Goal: Task Accomplishment & Management: Manage account settings

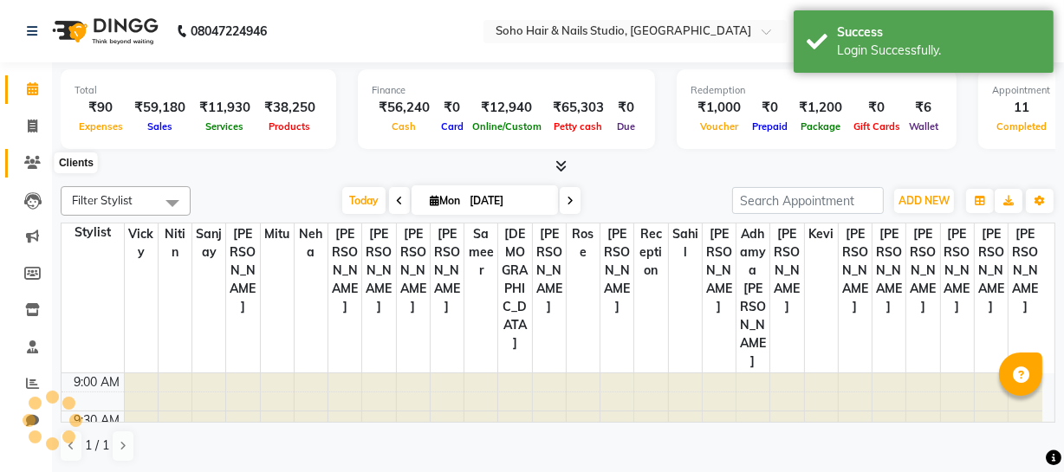
click at [36, 171] on span at bounding box center [32, 163] width 30 height 20
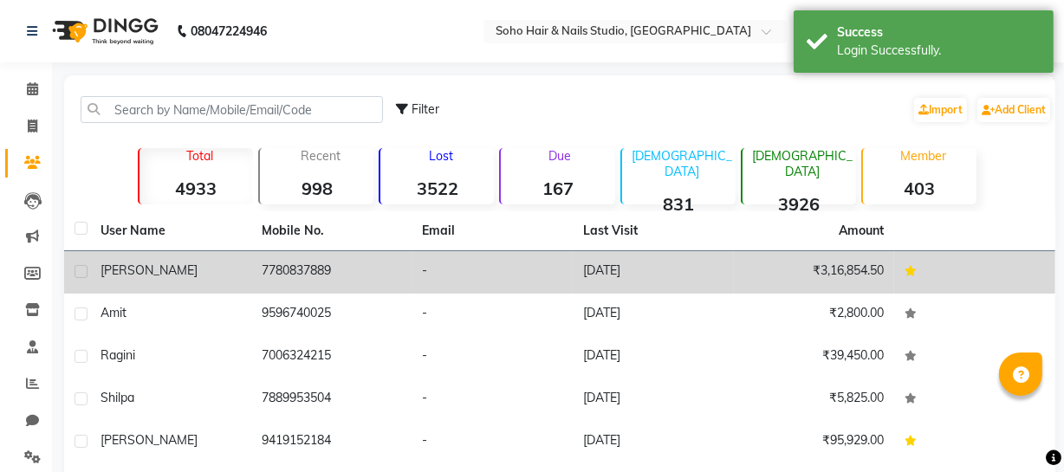
click at [277, 270] on td "7780837889" at bounding box center [331, 272] width 161 height 42
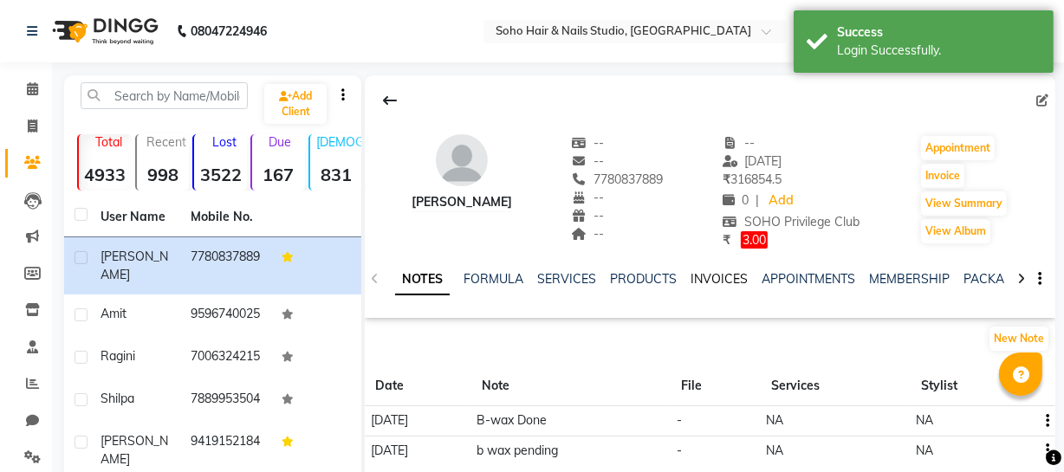
click at [728, 283] on link "INVOICES" at bounding box center [719, 279] width 57 height 16
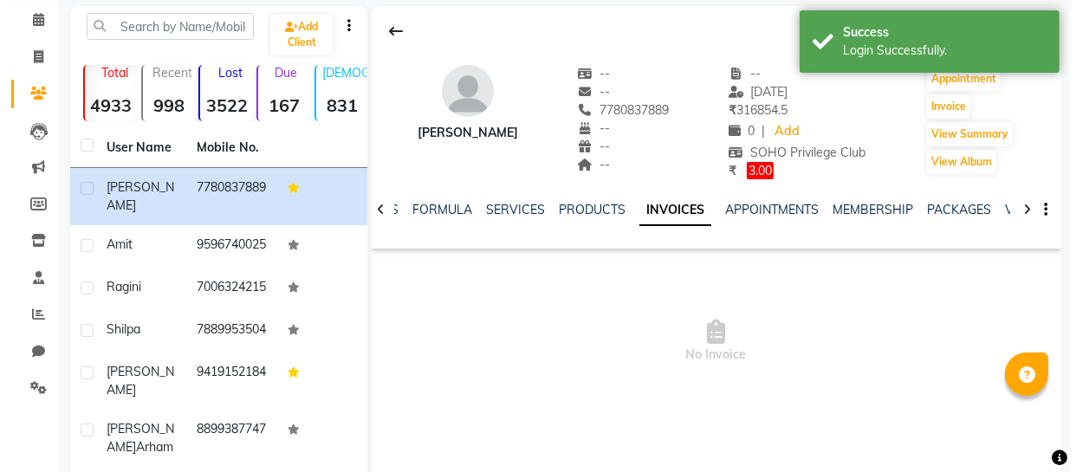
scroll to position [157, 0]
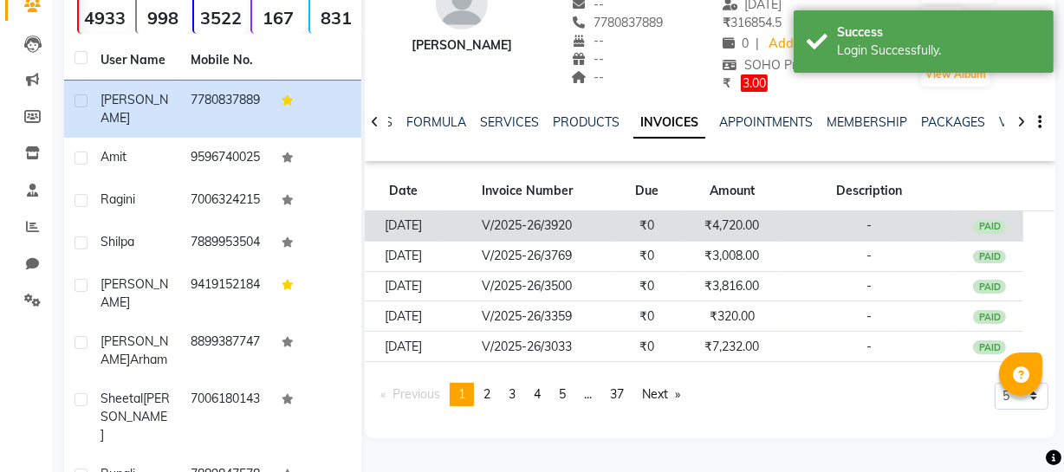
click at [731, 231] on td "₹4,720.00" at bounding box center [731, 226] width 101 height 30
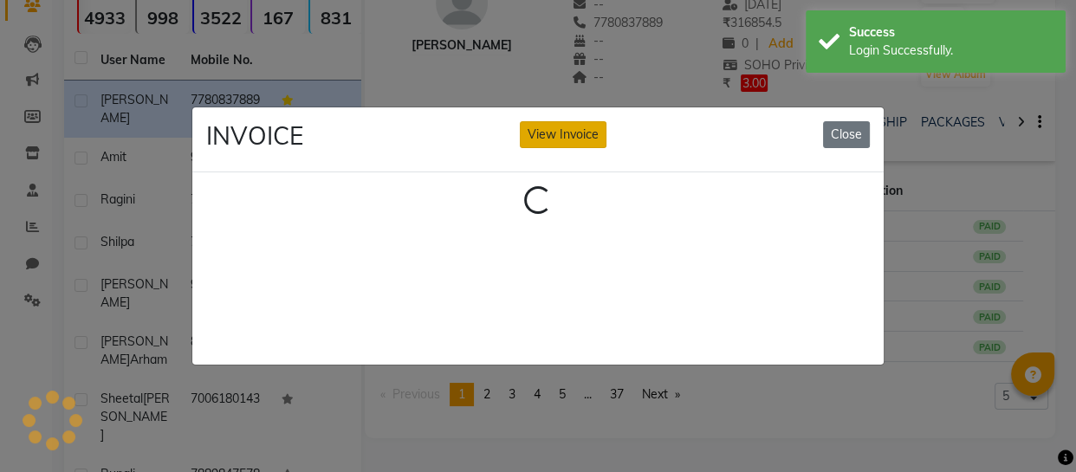
click at [555, 126] on div "INVOICE View Invoice Close" at bounding box center [538, 139] width 692 height 65
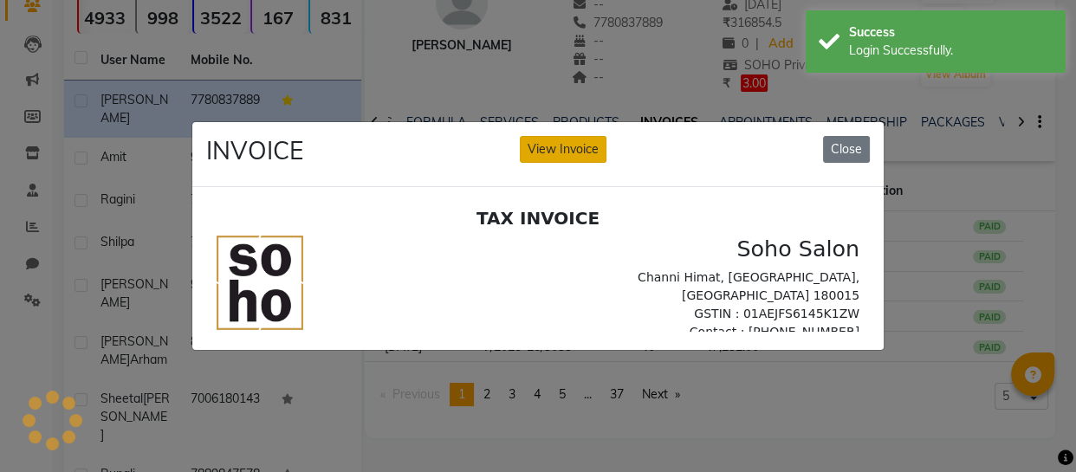
scroll to position [0, 0]
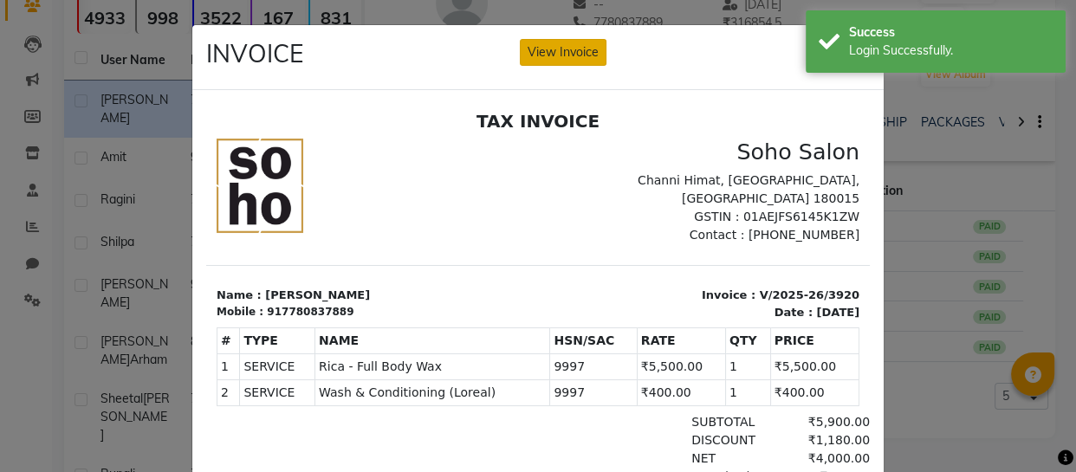
click at [572, 61] on button "View Invoice" at bounding box center [563, 52] width 87 height 27
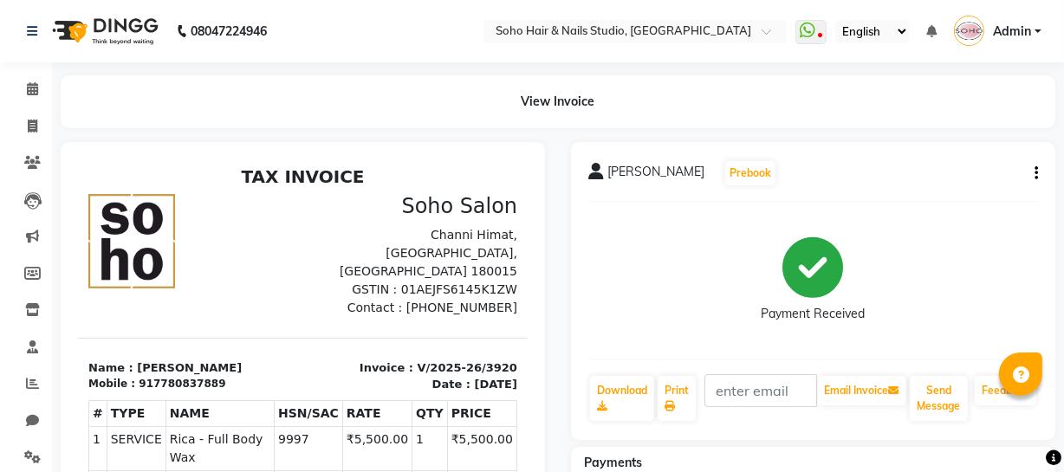
click at [1035, 173] on icon "button" at bounding box center [1036, 173] width 3 height 1
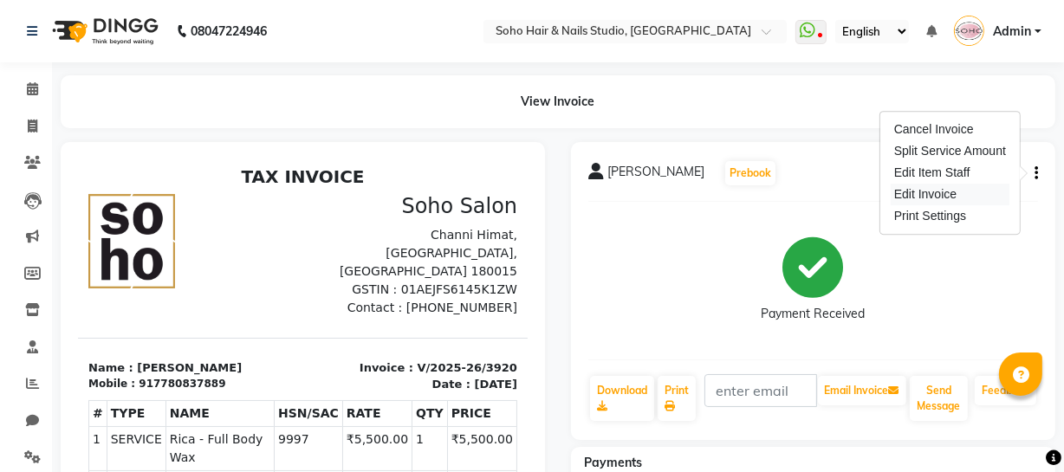
click at [936, 191] on div "Edit Invoice" at bounding box center [950, 195] width 119 height 22
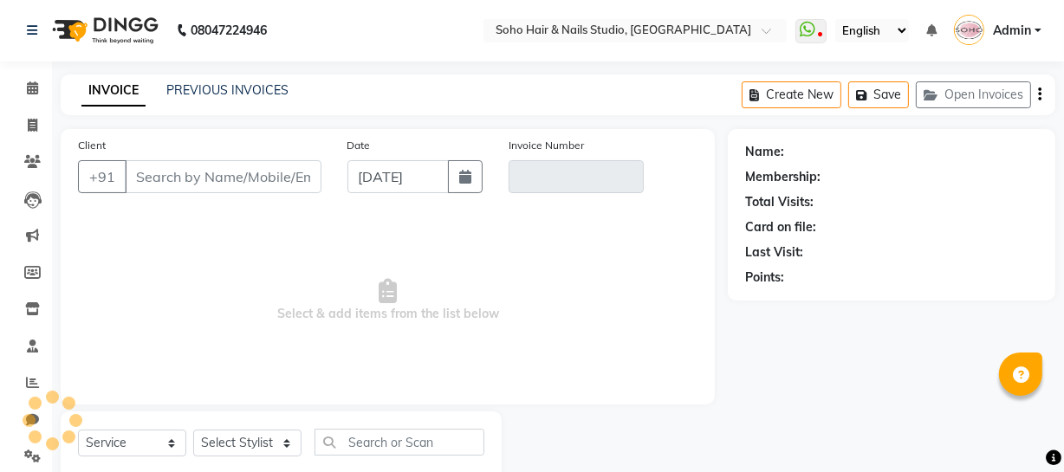
scroll to position [49, 0]
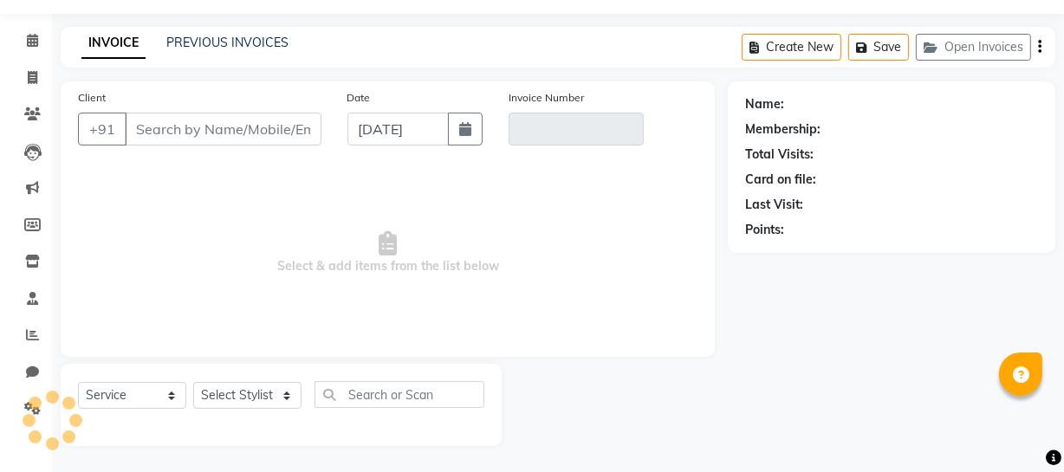
select select "membership"
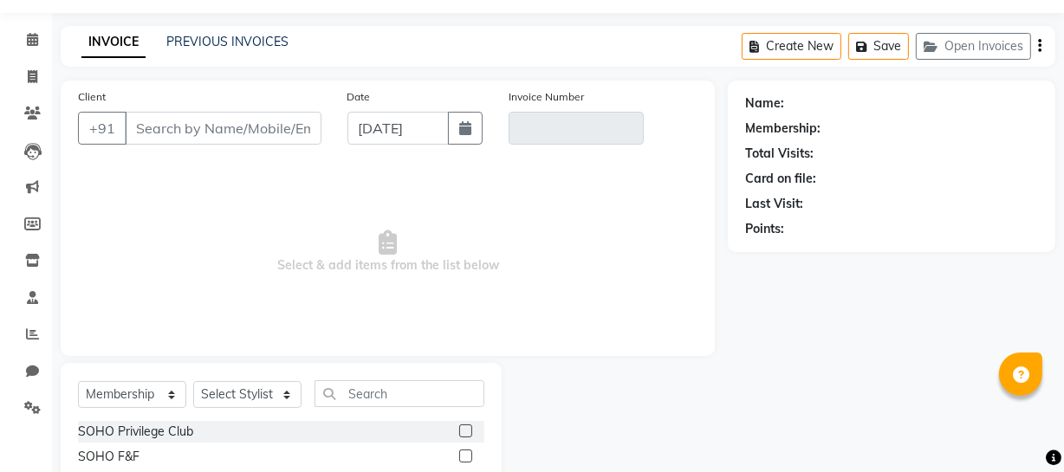
type input "7780837889"
type input "V/2025-26/3920"
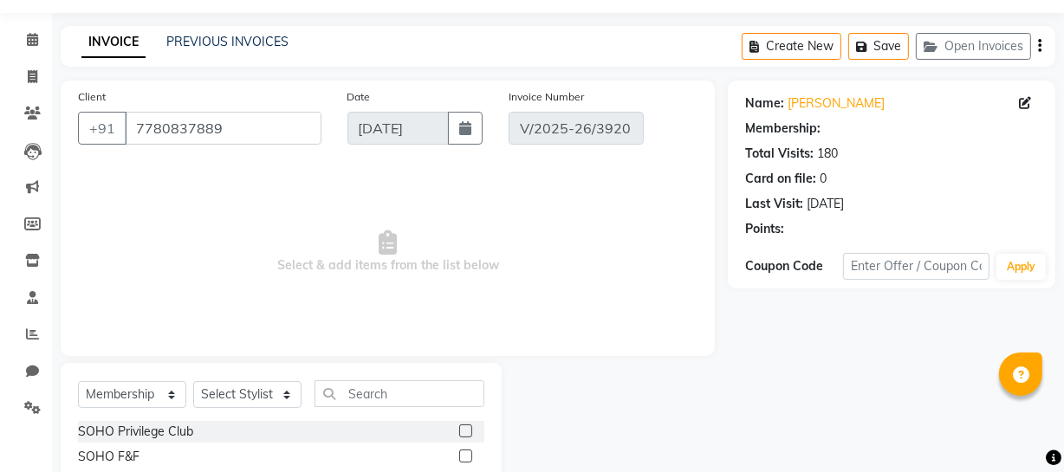
select select "1: Object"
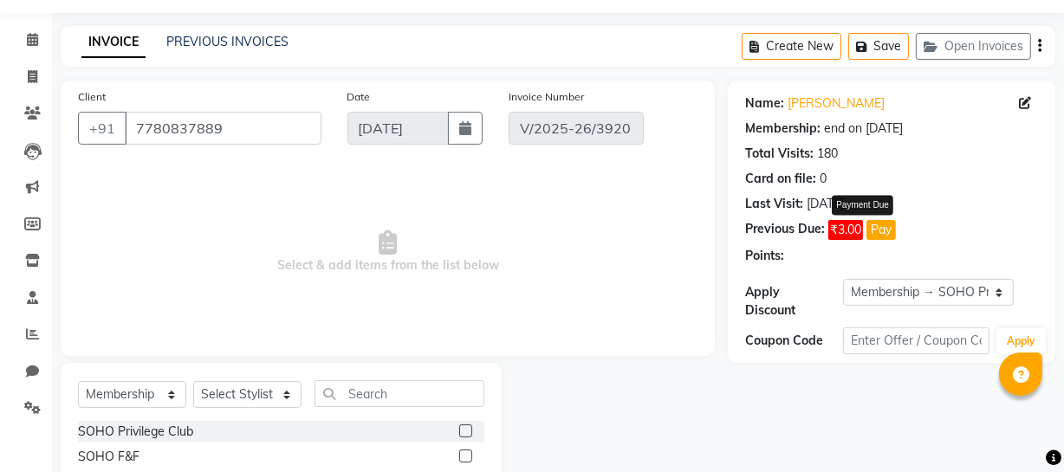
select select "select"
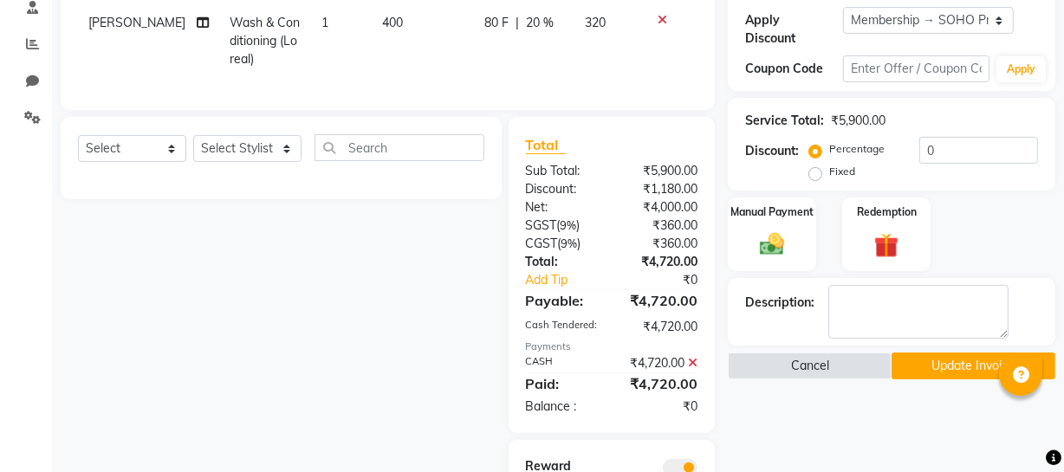
scroll to position [460, 0]
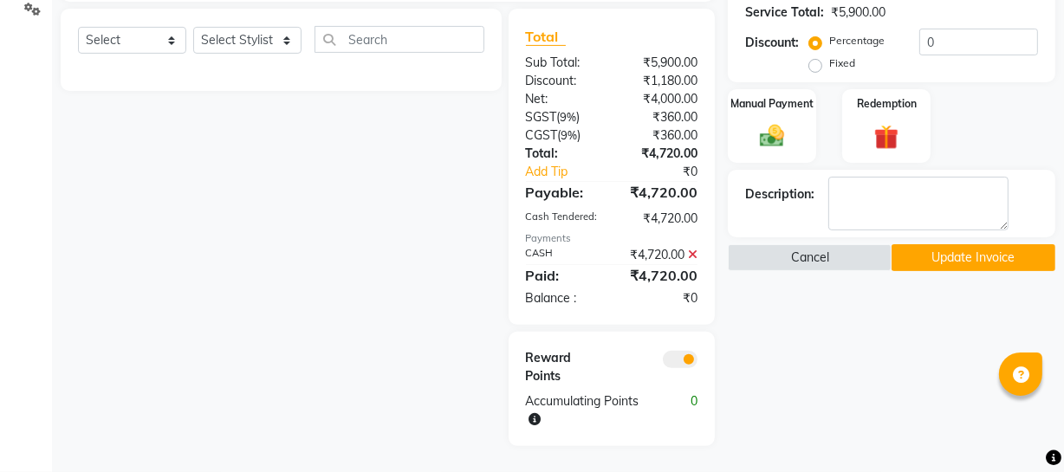
click at [692, 257] on icon at bounding box center [693, 255] width 10 height 12
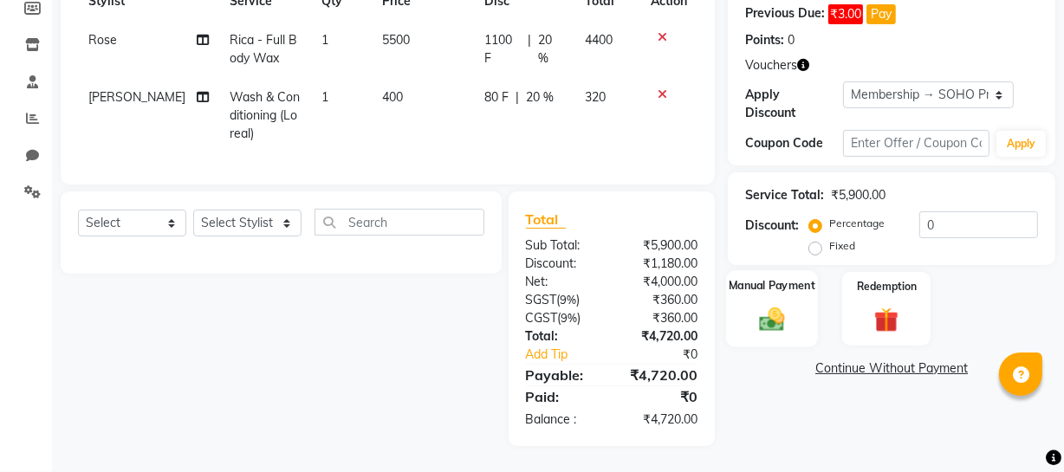
click at [790, 319] on img at bounding box center [772, 318] width 42 height 29
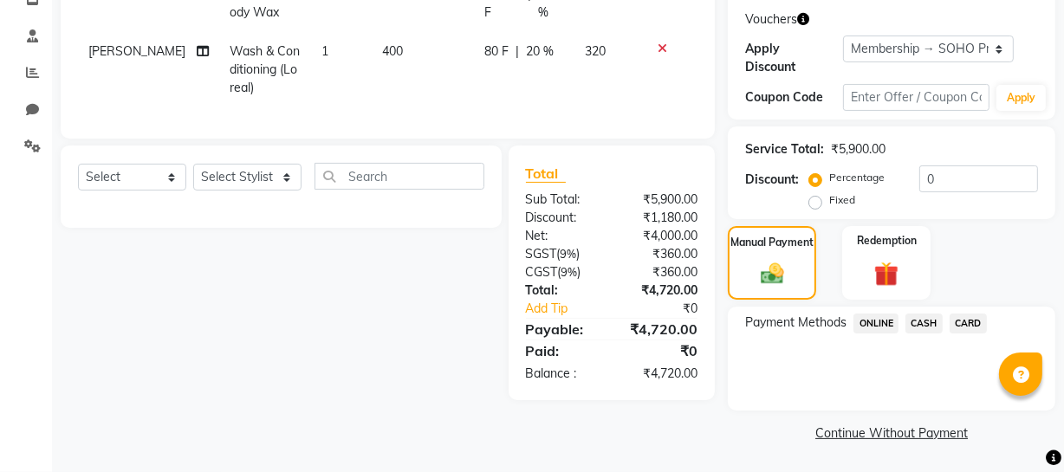
click at [925, 328] on span "CASH" at bounding box center [924, 324] width 37 height 20
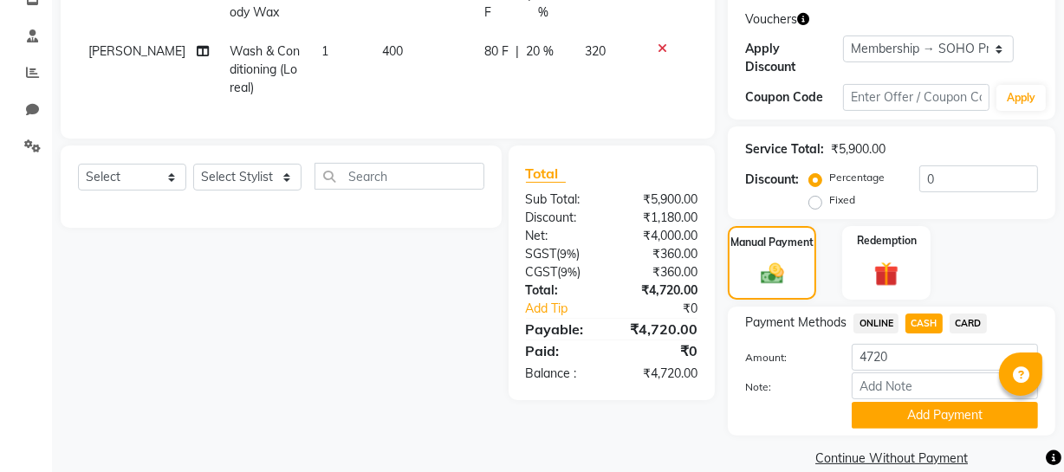
scroll to position [336, 0]
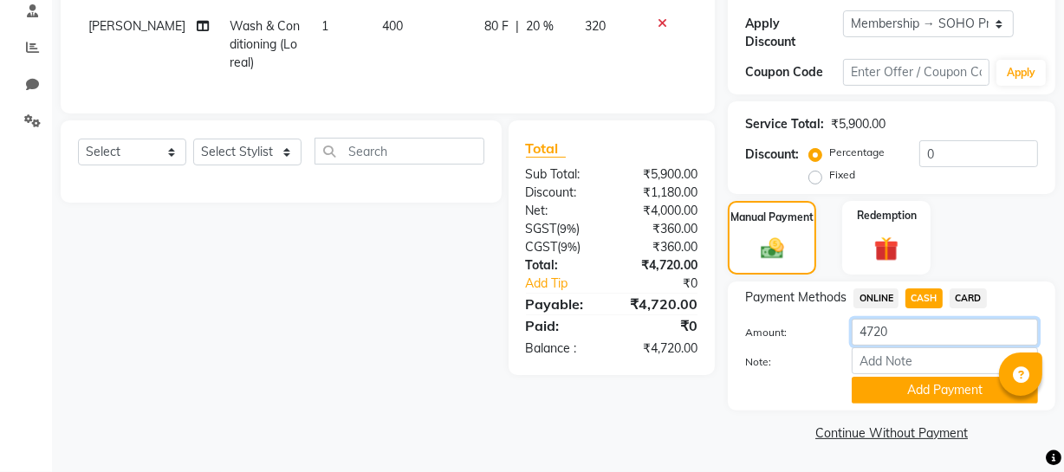
drag, startPoint x: 912, startPoint y: 335, endPoint x: 814, endPoint y: 333, distance: 98.0
click at [815, 333] on div "Amount: 4720" at bounding box center [891, 333] width 319 height 29
type input "4730"
click at [932, 391] on button "Add Payment" at bounding box center [945, 390] width 186 height 27
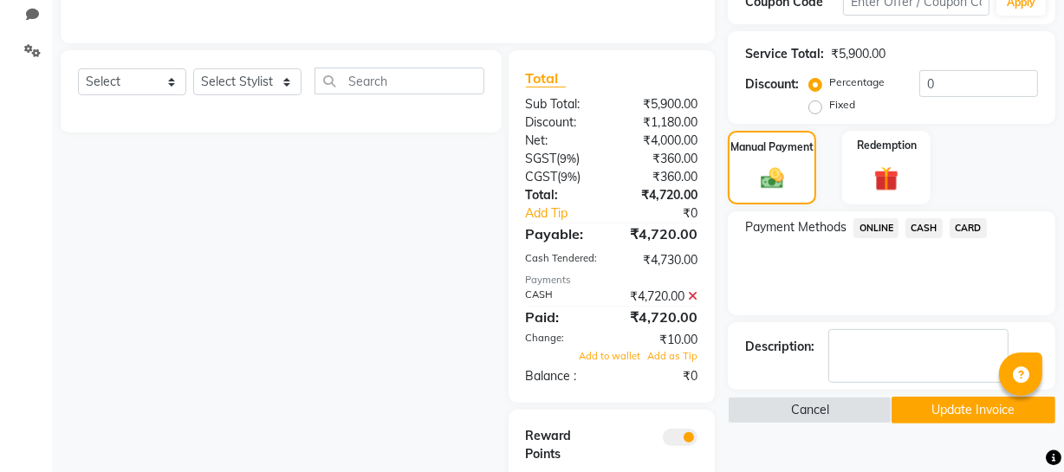
scroll to position [497, 0]
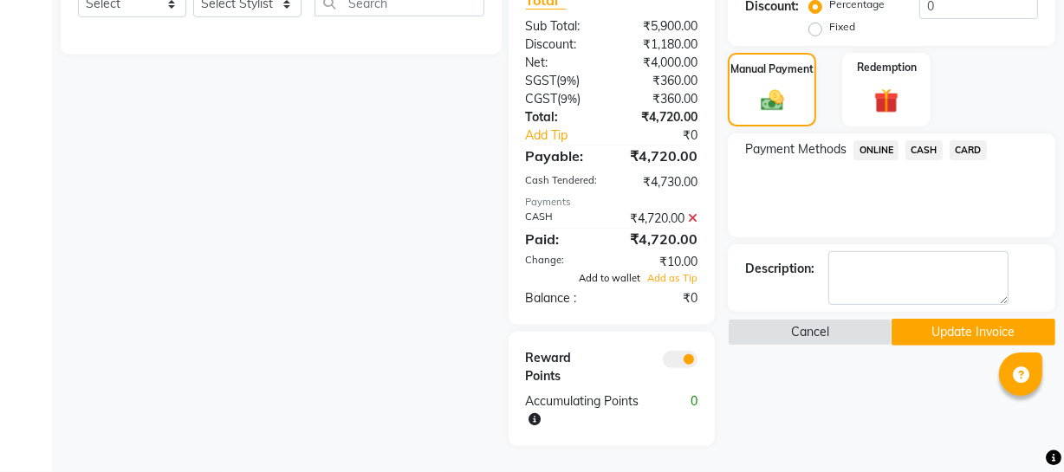
click at [595, 277] on span "Add to wallet" at bounding box center [610, 278] width 62 height 12
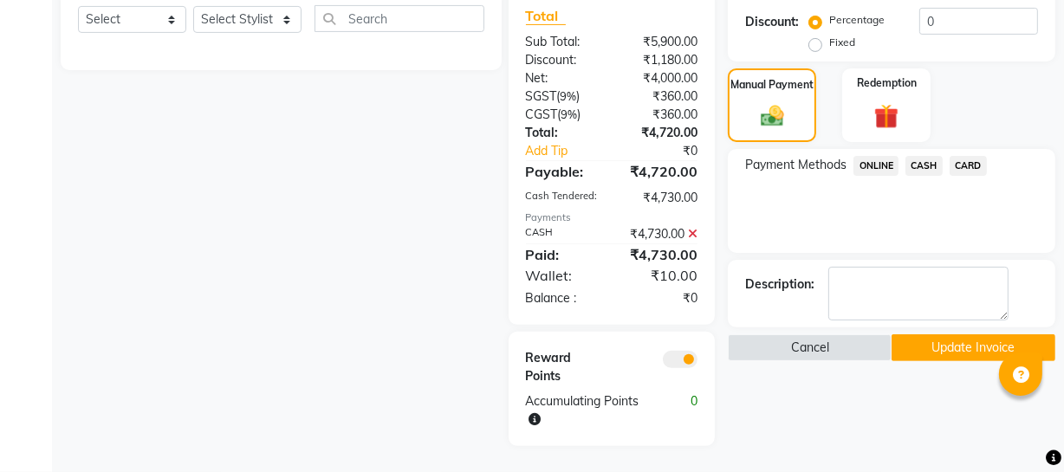
click at [931, 335] on button "Update Invoice" at bounding box center [974, 348] width 164 height 27
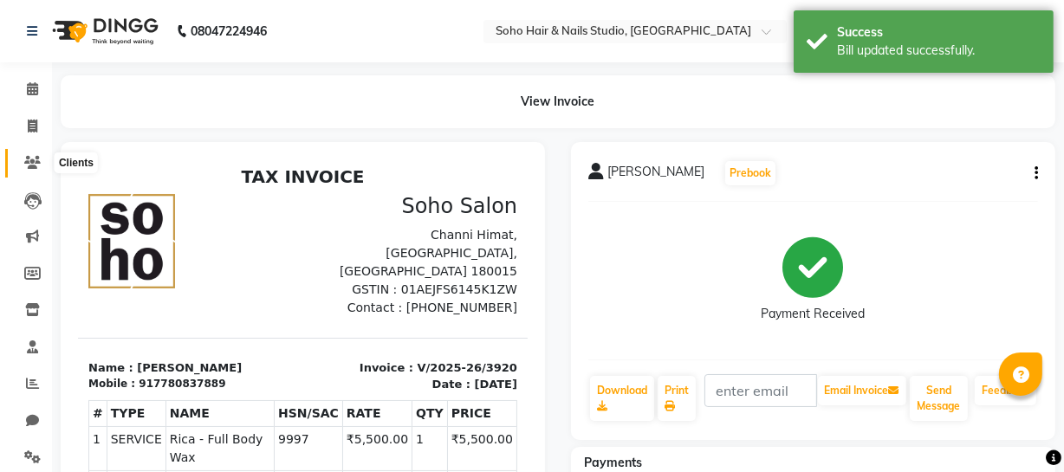
click at [32, 160] on icon at bounding box center [32, 162] width 16 height 13
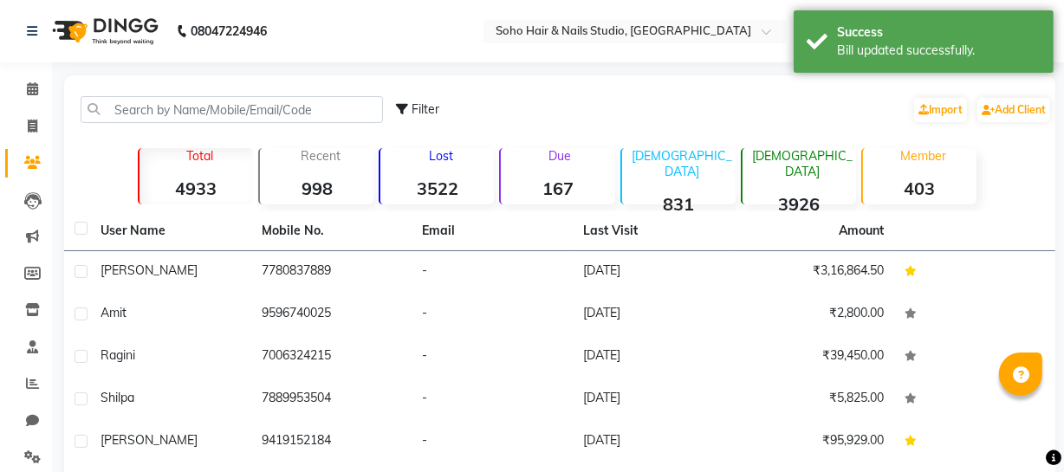
click at [263, 277] on td "7780837889" at bounding box center [331, 272] width 161 height 42
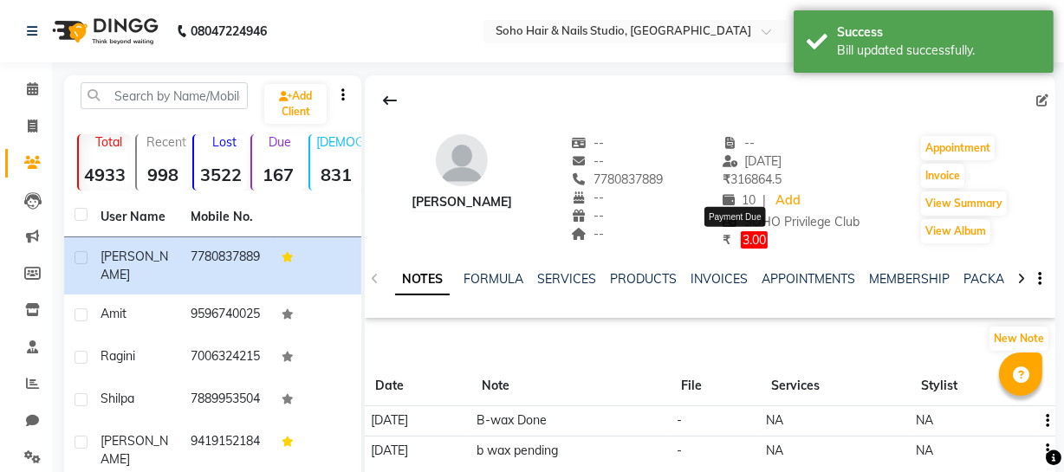
click at [747, 239] on span "3.00" at bounding box center [754, 239] width 27 height 17
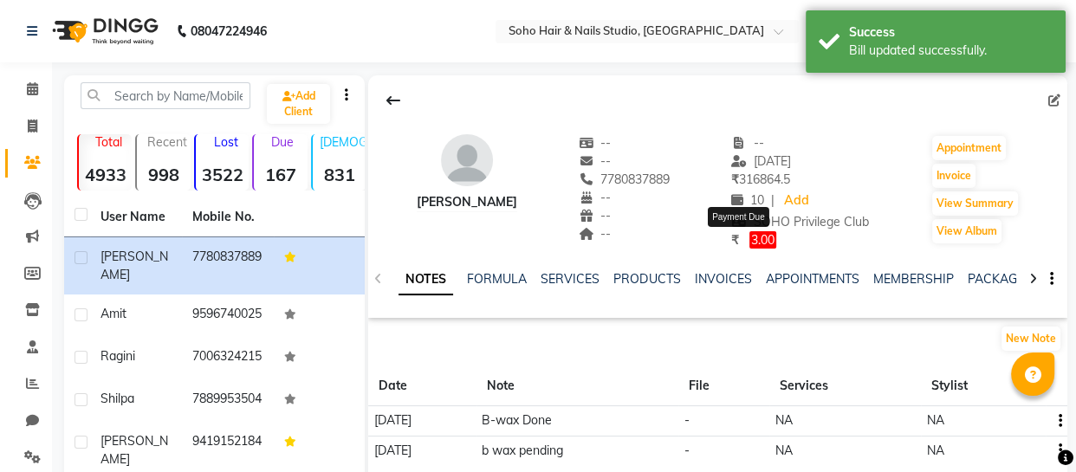
select select "1"
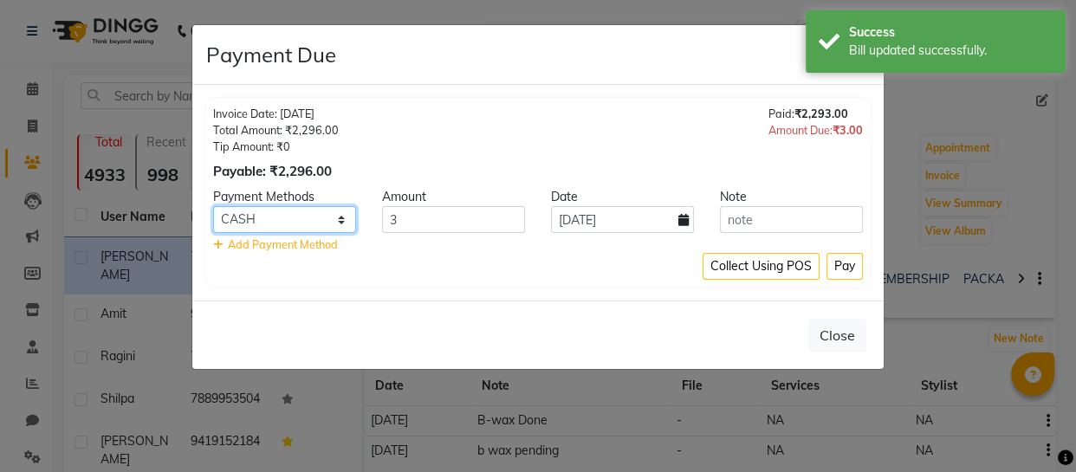
click at [321, 215] on select "ONLINE CASH CARD" at bounding box center [284, 219] width 143 height 27
click at [488, 293] on div "Invoice Date: 07-02-2025 Total Amount: ₹2,296.00 Tip Amount: ₹0 Payable: ₹2,296…" at bounding box center [538, 193] width 692 height 216
click at [841, 333] on button "Close" at bounding box center [838, 335] width 58 height 33
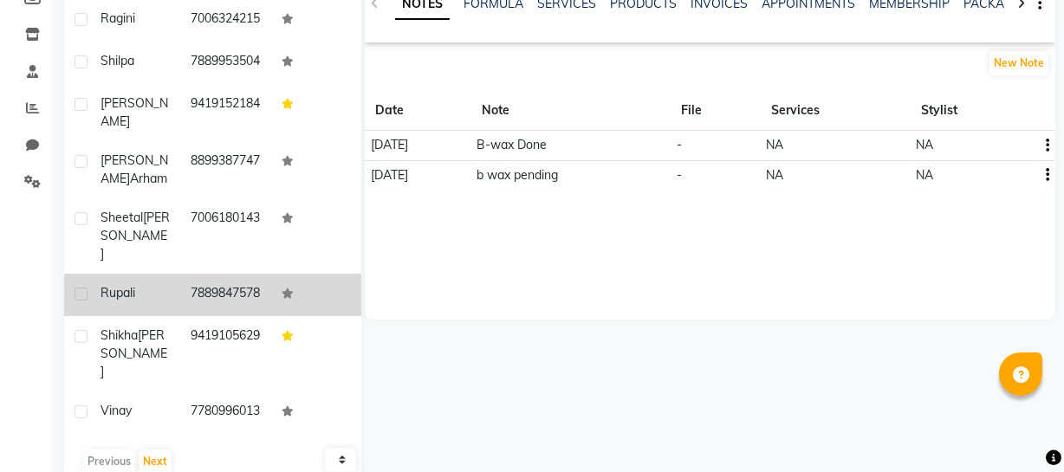
scroll to position [312, 0]
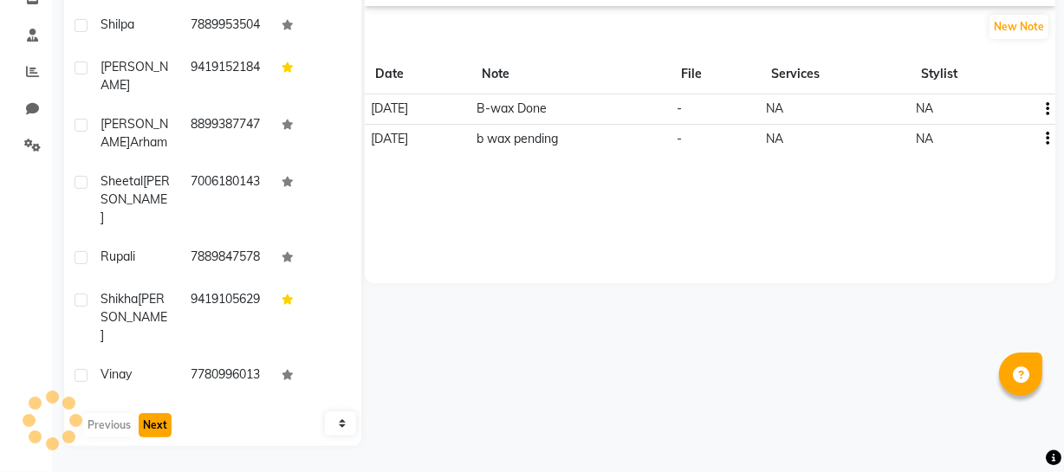
click at [149, 434] on button "Next" at bounding box center [155, 425] width 33 height 24
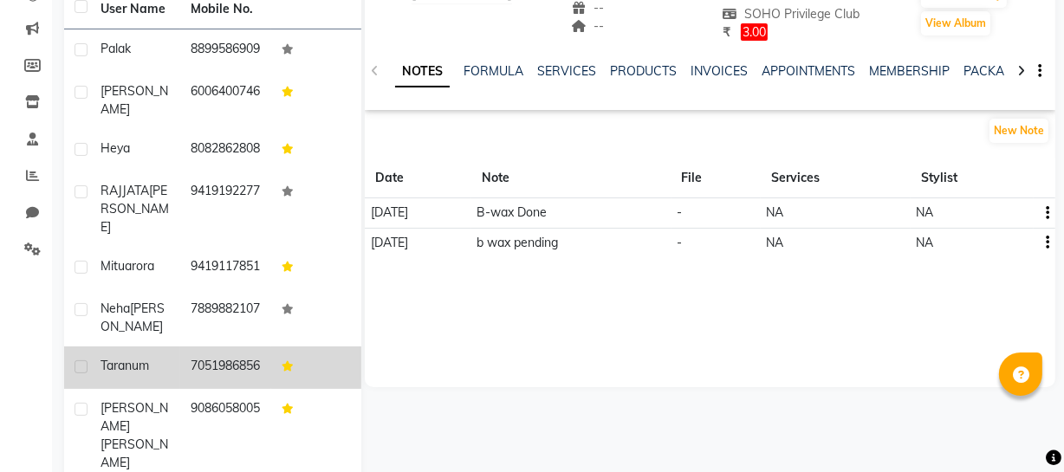
scroll to position [75, 0]
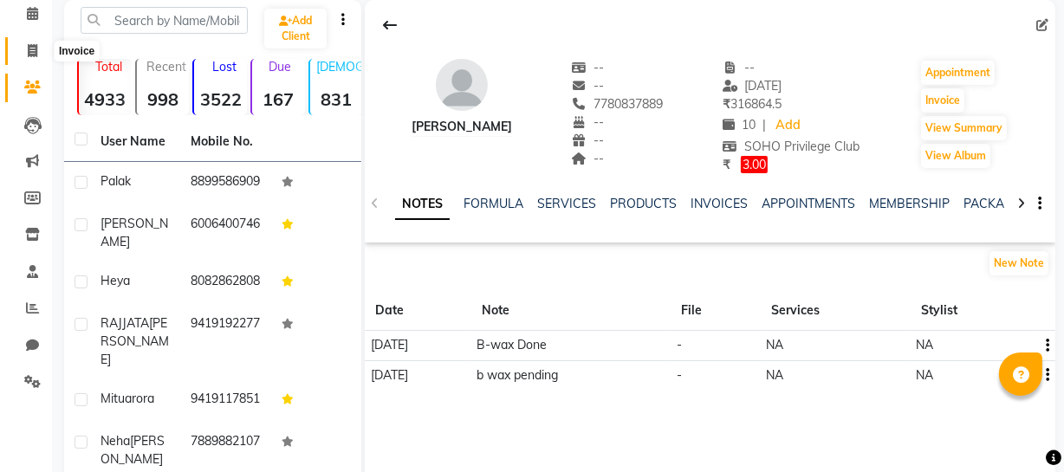
click at [21, 49] on span at bounding box center [32, 52] width 30 height 20
select select "service"
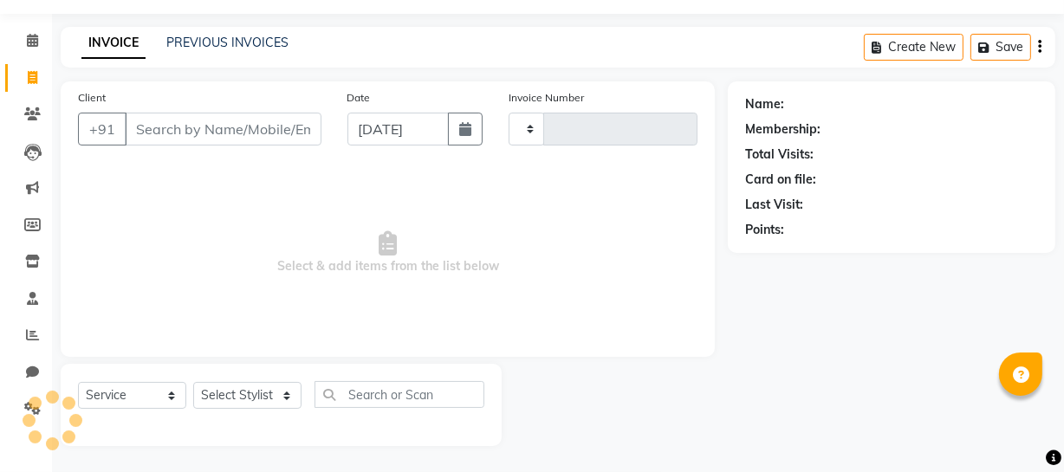
scroll to position [49, 0]
type input "3921"
select select "735"
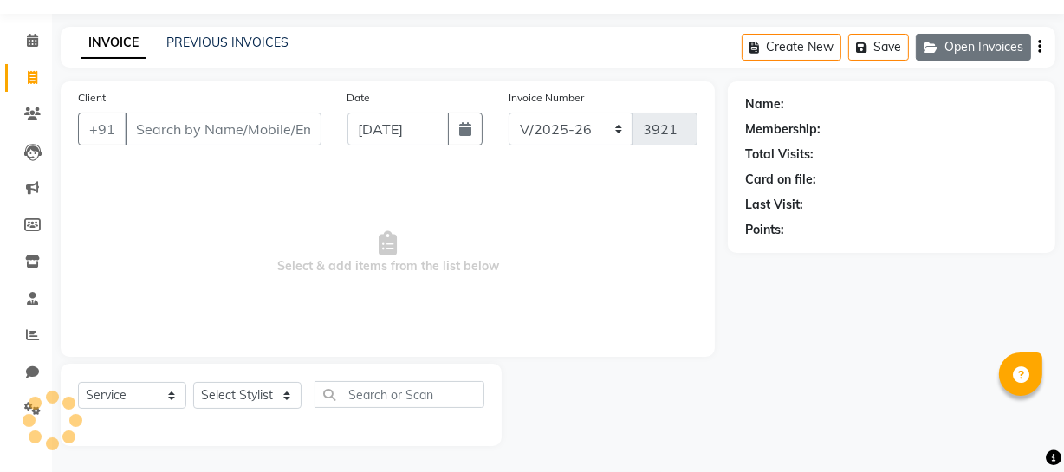
click at [967, 41] on button "Open Invoices" at bounding box center [973, 47] width 115 height 27
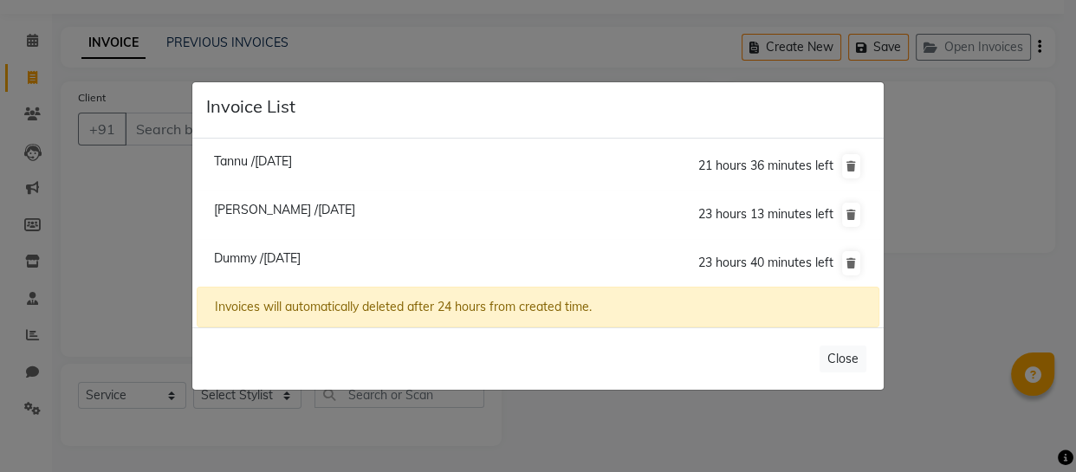
select select "membership"
click at [268, 164] on span "Tannu /01 September 2025" at bounding box center [253, 161] width 78 height 16
type input "7006487598"
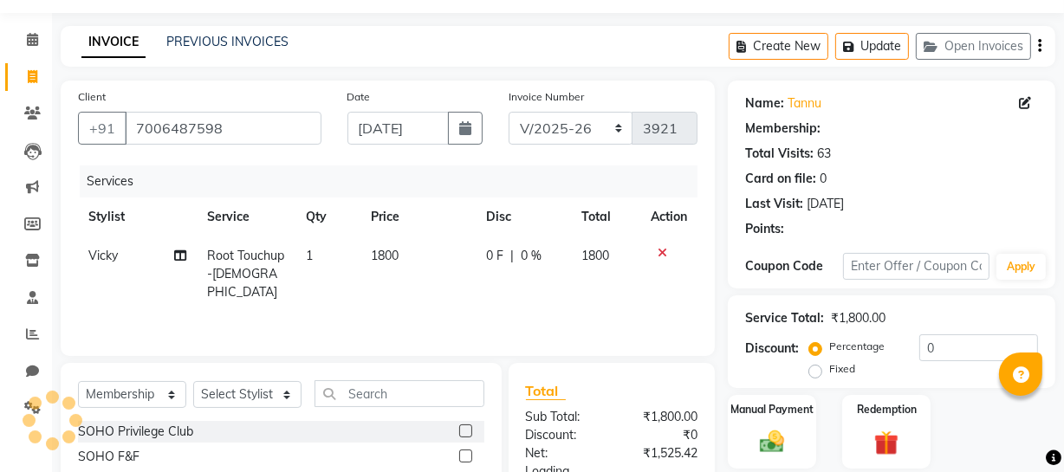
select select "1: Object"
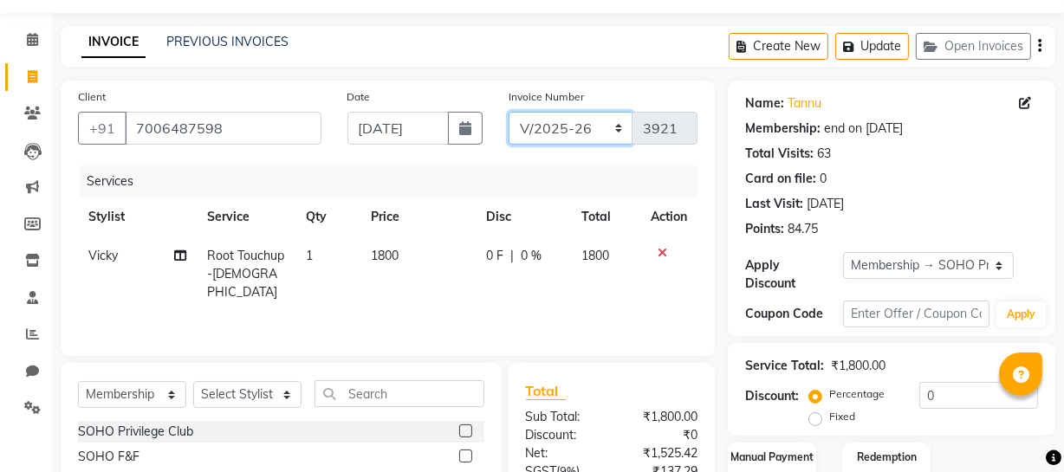
drag, startPoint x: 590, startPoint y: 133, endPoint x: 589, endPoint y: 142, distance: 9.6
click at [590, 133] on select "Red/2025-26 V/2025 V/2025-26" at bounding box center [571, 128] width 125 height 33
select select "6283"
click at [509, 112] on select "Red/2025-26 V/2025 V/2025-26" at bounding box center [571, 128] width 125 height 33
type input "0831"
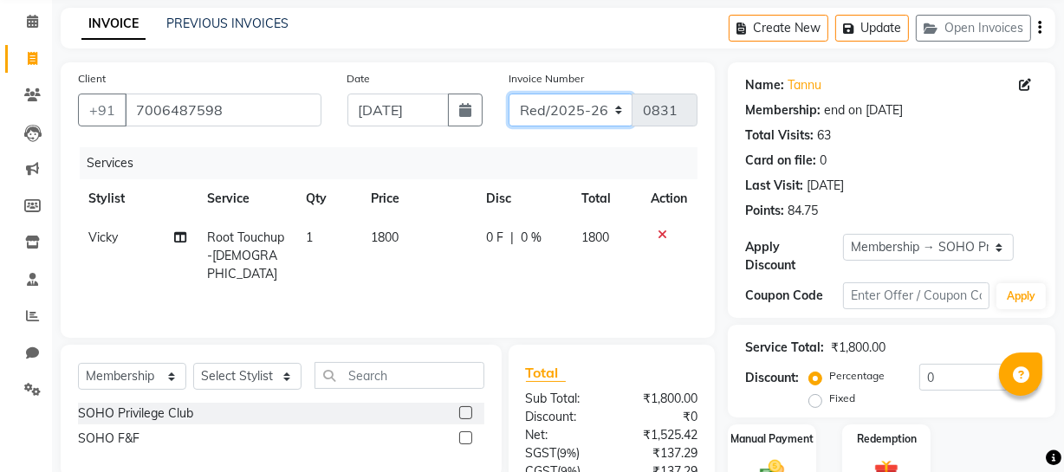
scroll to position [0, 0]
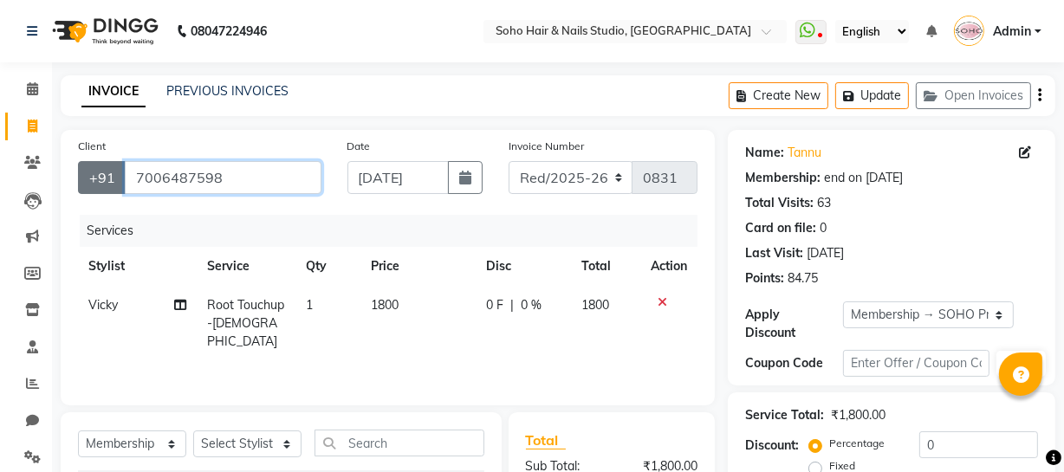
drag, startPoint x: 237, startPoint y: 172, endPoint x: 114, endPoint y: 169, distance: 122.2
click at [114, 169] on div "+91 7006487598" at bounding box center [200, 177] width 244 height 33
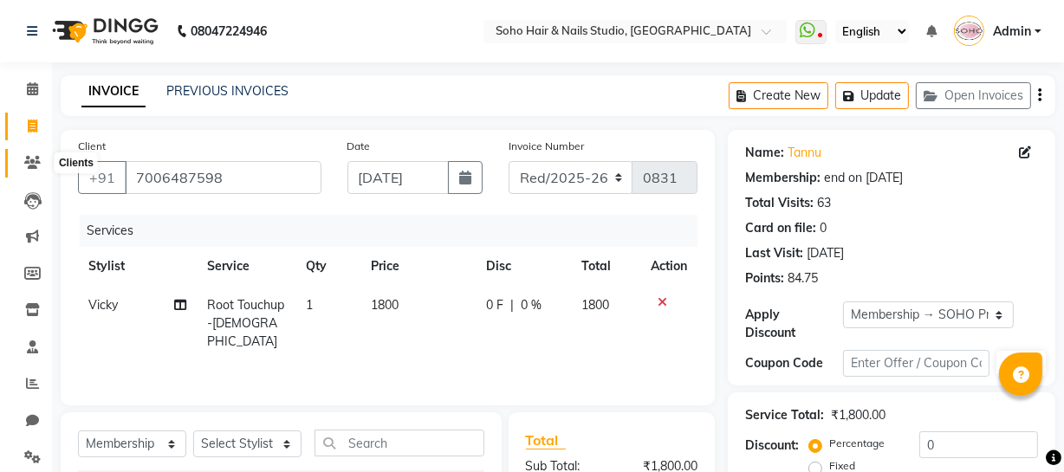
click at [29, 160] on icon at bounding box center [32, 162] width 16 height 13
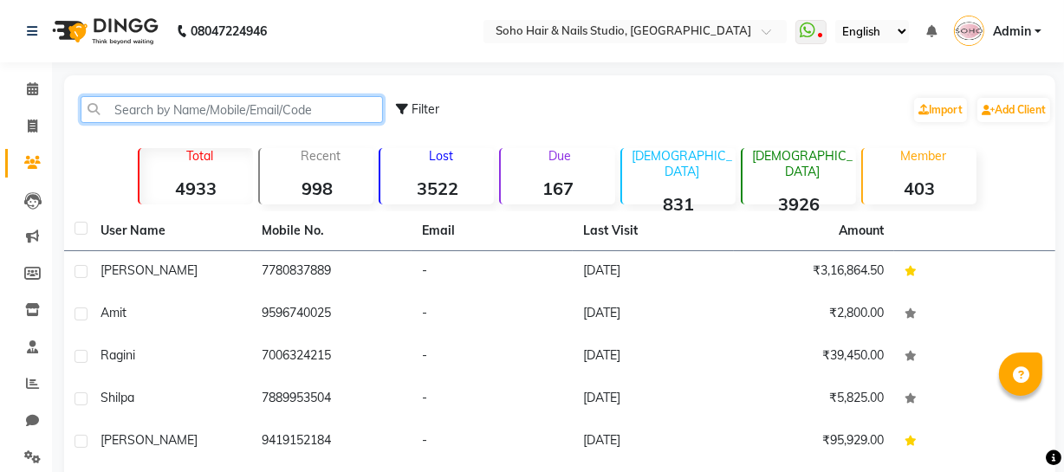
click at [260, 113] on input "text" at bounding box center [232, 109] width 302 height 27
paste input "7006487598"
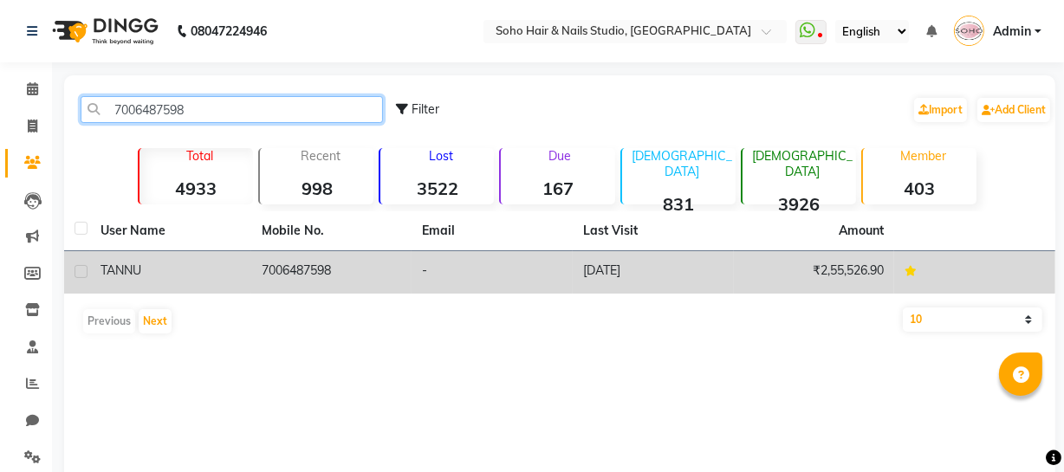
type input "7006487598"
click at [397, 266] on td "7006487598" at bounding box center [331, 272] width 161 height 42
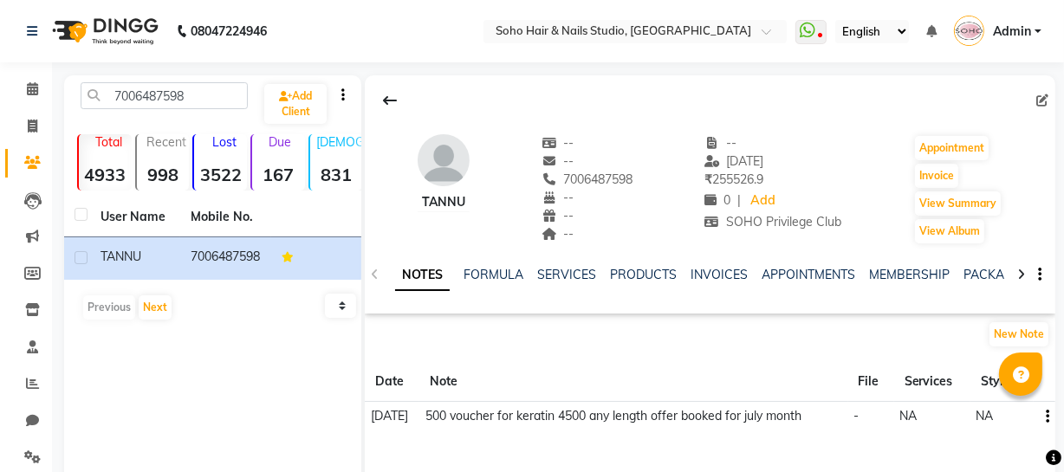
click at [953, 270] on ul "NOTES FORMULA SERVICES PRODUCTS INVOICES APPOINTMENTS MEMBERSHIP PACKAGES VOUCH…" at bounding box center [945, 275] width 1101 height 18
click at [974, 276] on link "PACKAGES" at bounding box center [996, 275] width 64 height 16
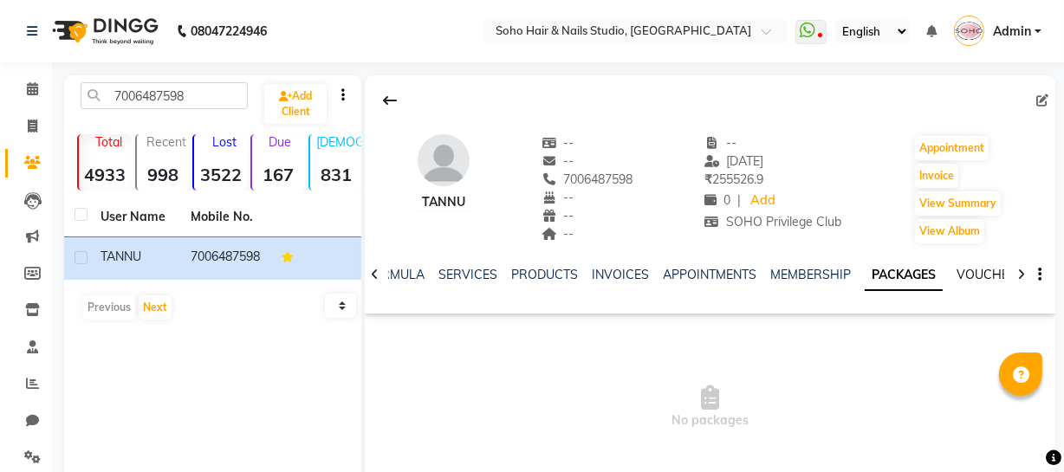
click at [981, 276] on link "VOUCHERS" at bounding box center [991, 275] width 68 height 16
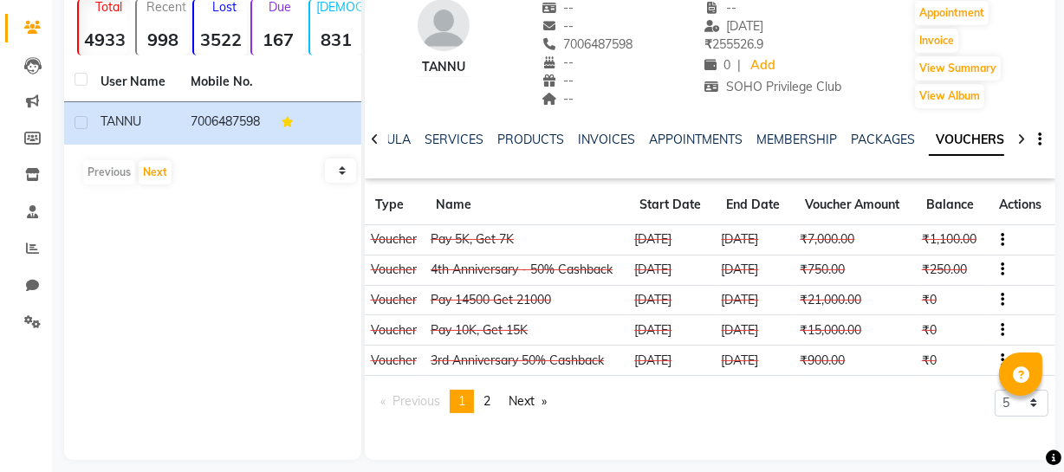
scroll to position [149, 0]
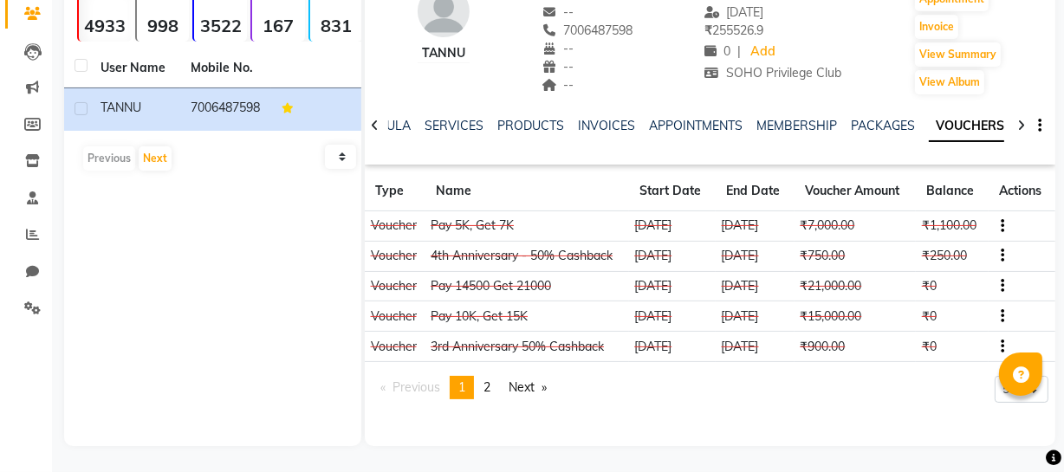
click at [1001, 226] on icon "button" at bounding box center [1002, 226] width 3 height 1
click at [898, 224] on div "Edit" at bounding box center [921, 225] width 108 height 22
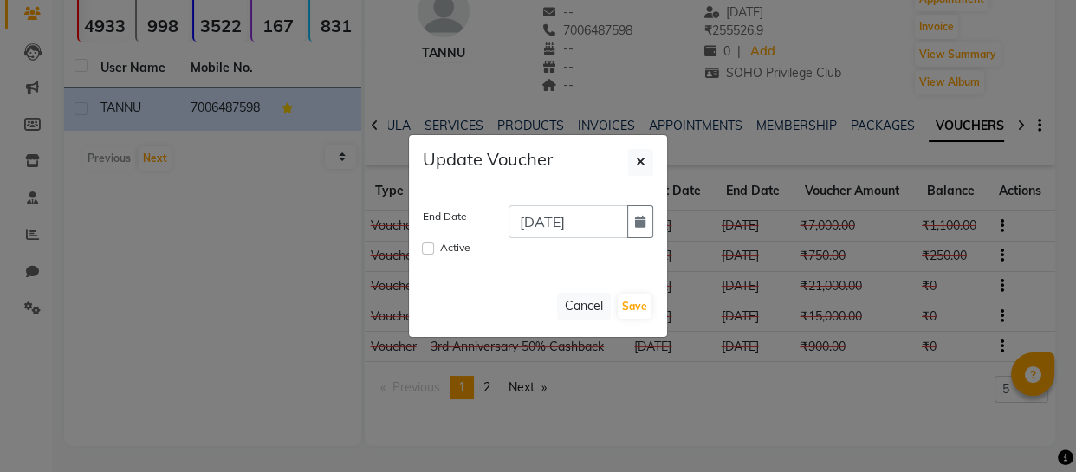
click at [455, 244] on label "Active" at bounding box center [455, 248] width 30 height 16
click at [434, 244] on input "Active" at bounding box center [428, 249] width 12 height 12
checkbox input "true"
click at [643, 303] on button "Save" at bounding box center [635, 307] width 34 height 24
checkbox input "false"
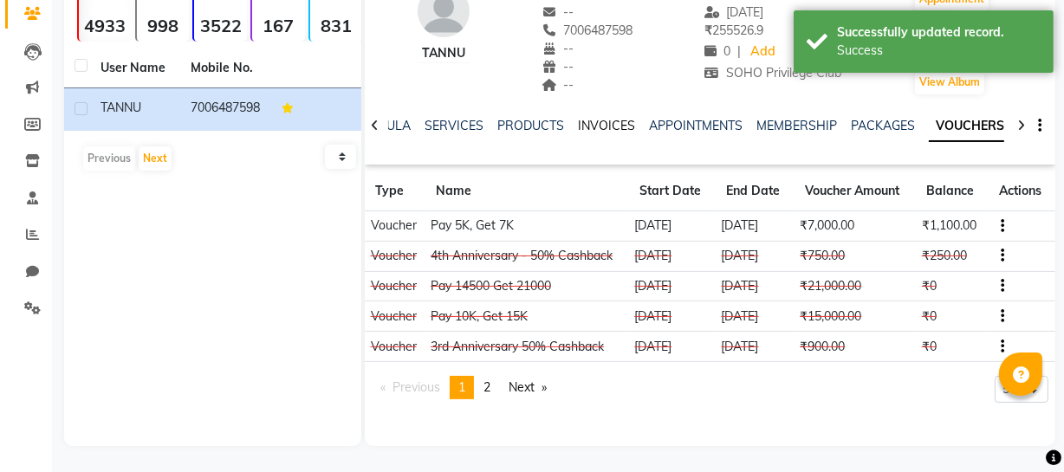
click at [589, 127] on link "INVOICES" at bounding box center [606, 126] width 57 height 16
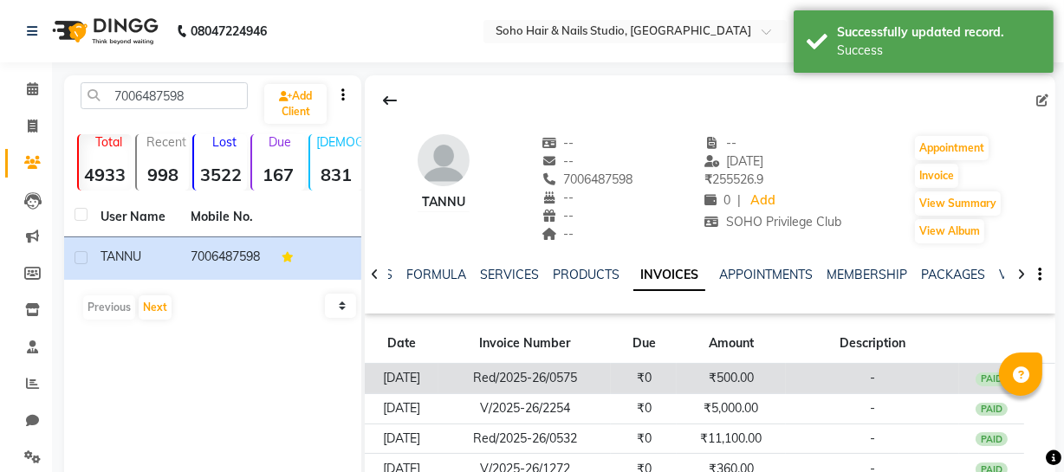
click at [674, 389] on td "₹0" at bounding box center [644, 379] width 66 height 30
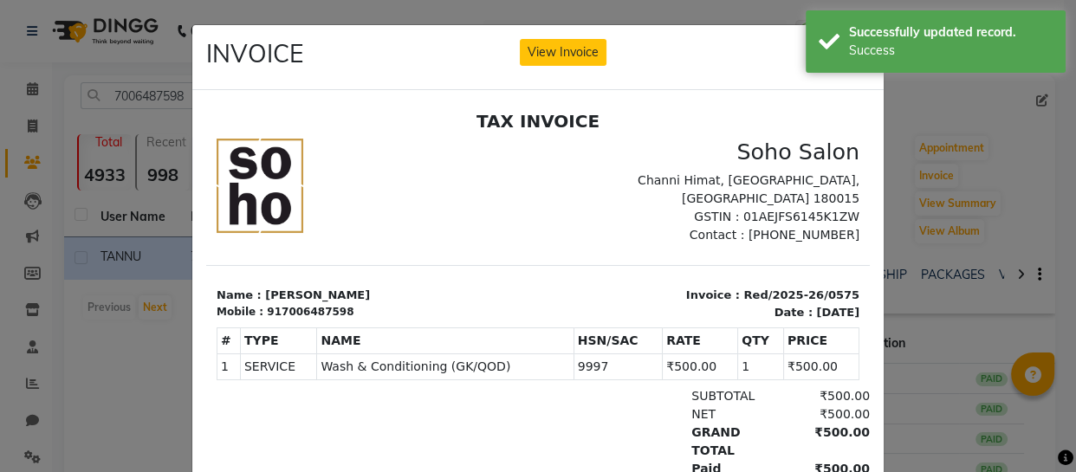
click at [100, 107] on ngb-modal-window "INVOICE View Invoice Close" at bounding box center [538, 236] width 1076 height 472
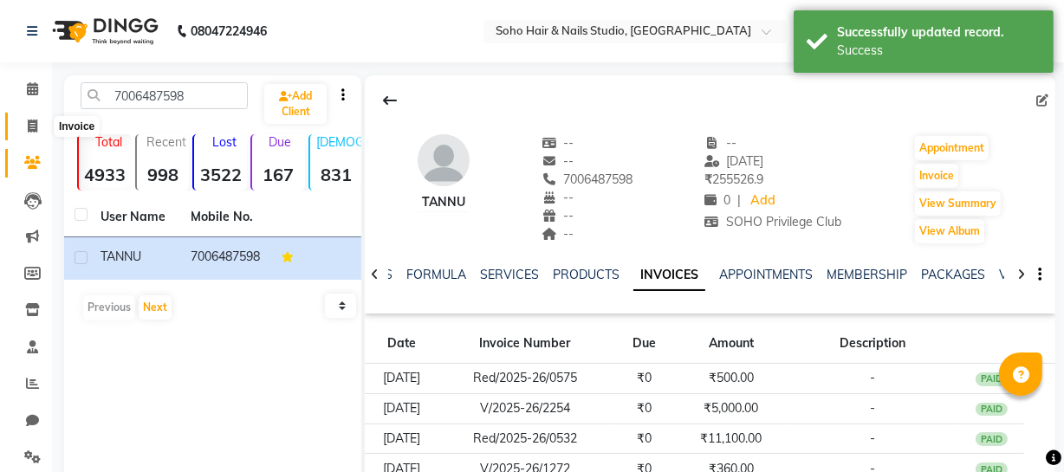
click at [34, 130] on icon at bounding box center [33, 126] width 10 height 13
select select "service"
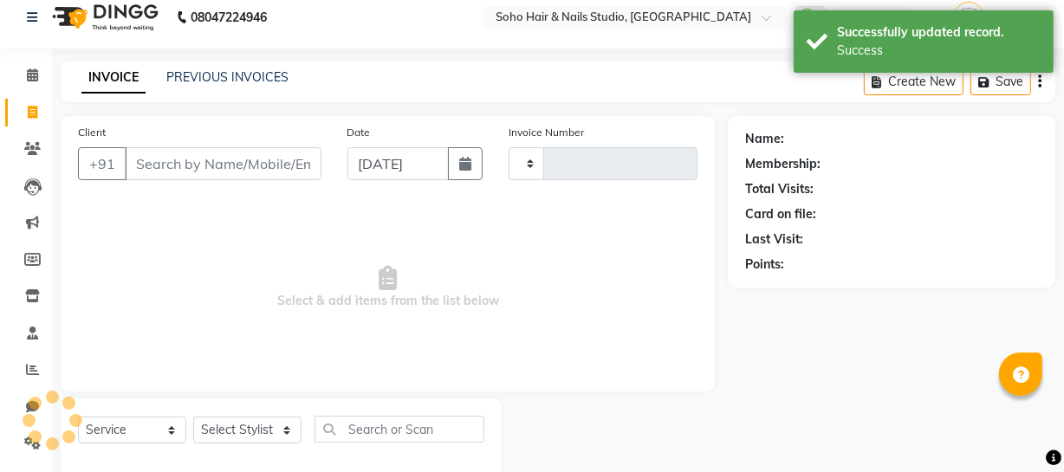
scroll to position [49, 0]
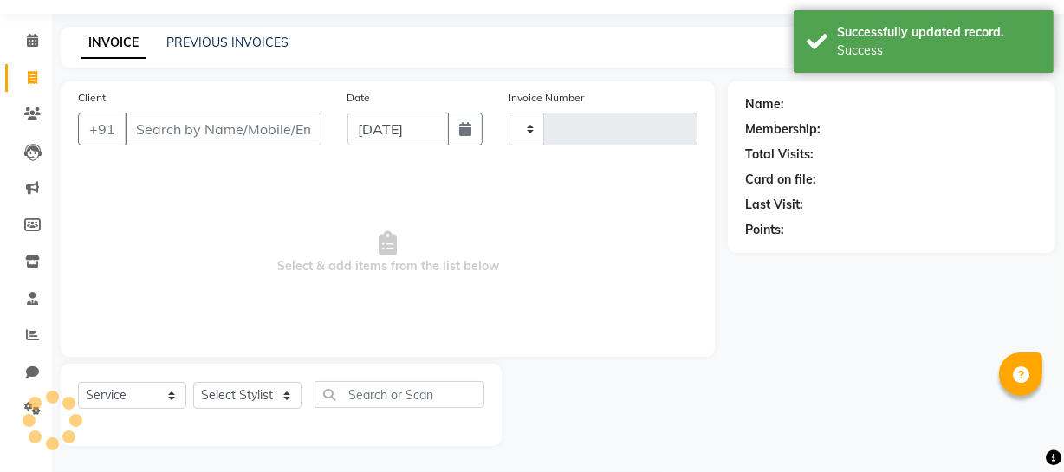
type input "3921"
select select "735"
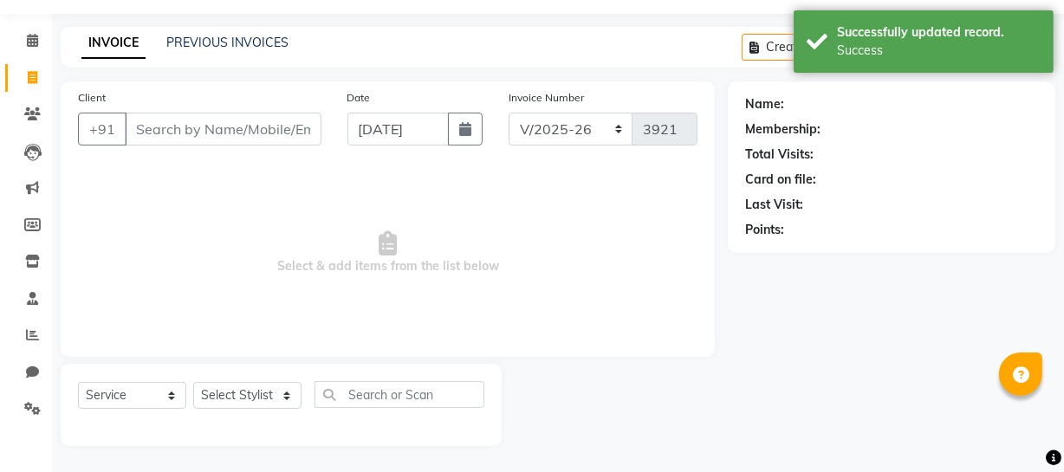
select select "membership"
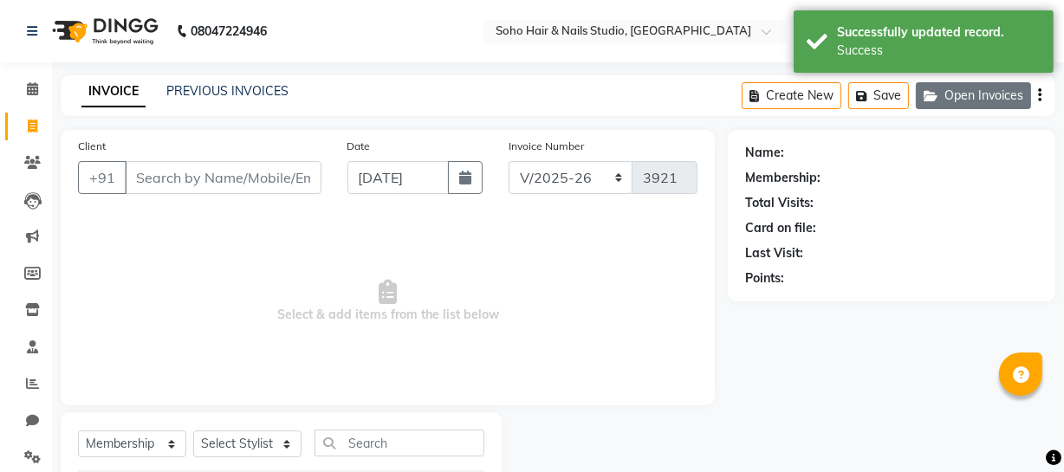
click at [984, 94] on button "Open Invoices" at bounding box center [973, 95] width 115 height 27
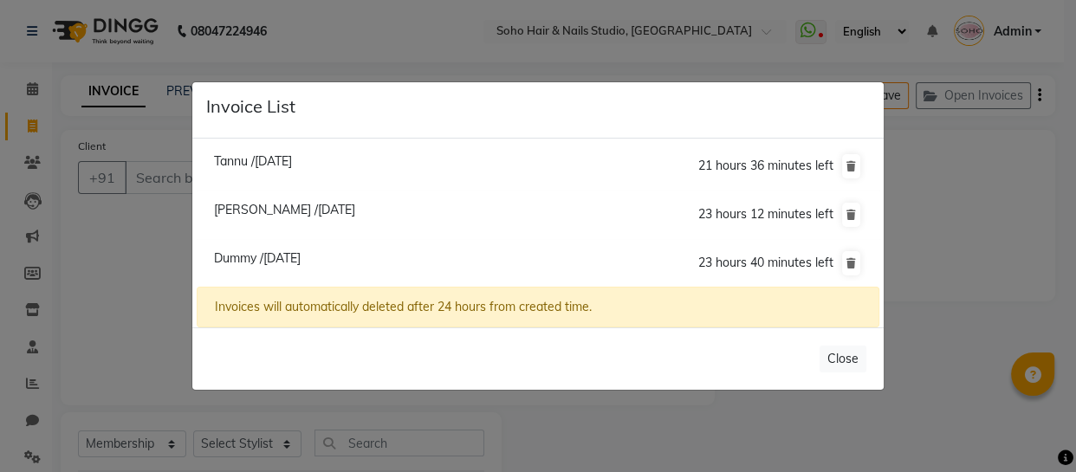
click at [292, 159] on span "Tannu /01 September 2025" at bounding box center [253, 161] width 78 height 16
type input "7006487598"
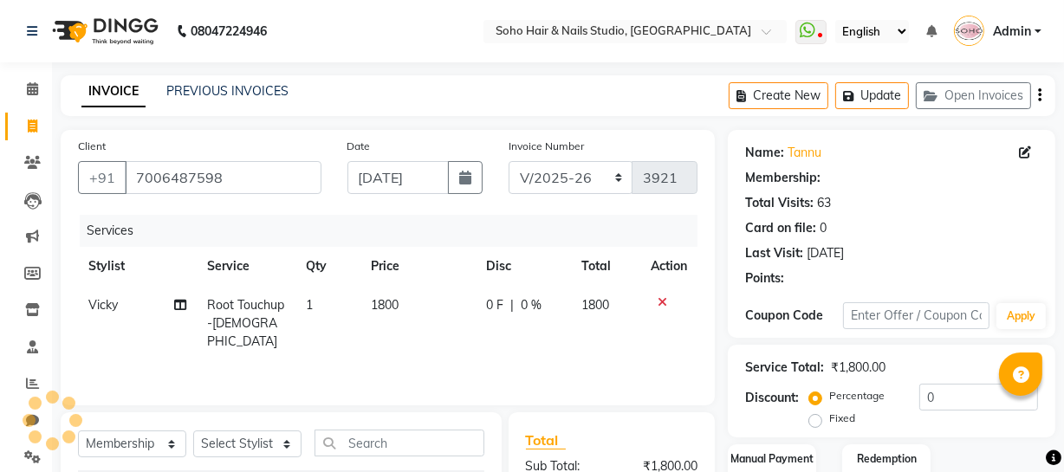
select select "1: Object"
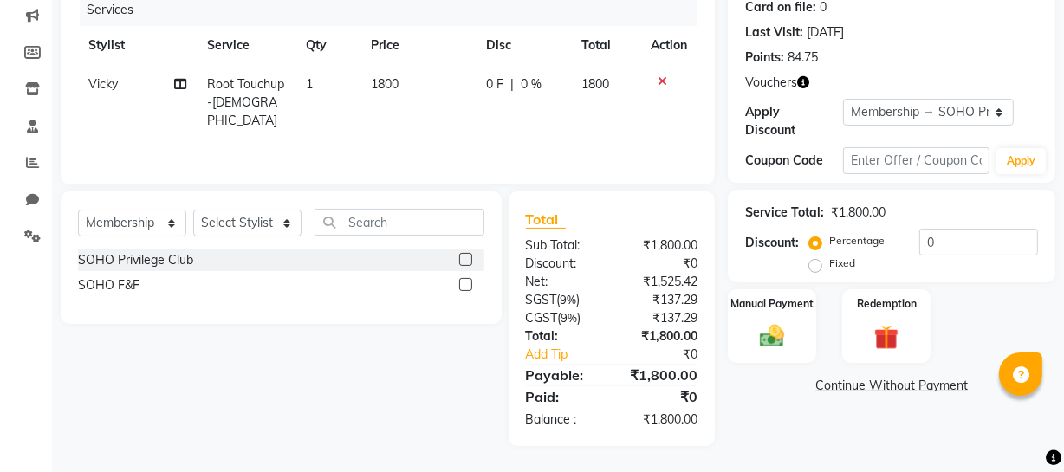
scroll to position [143, 0]
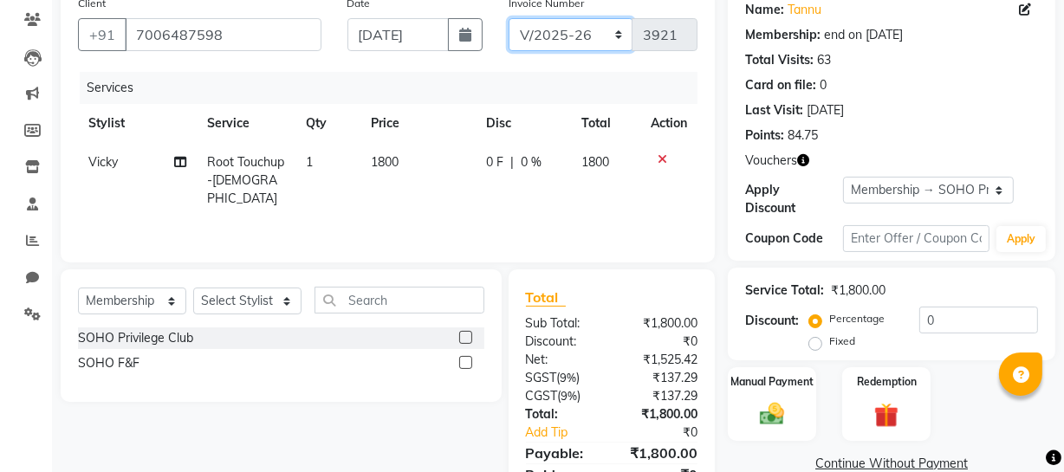
click at [554, 41] on select "Red/2025-26 V/2025 V/2025-26" at bounding box center [571, 34] width 125 height 33
select select "6283"
click at [509, 18] on select "Red/2025-26 V/2025 V/2025-26" at bounding box center [571, 34] width 125 height 33
type input "0831"
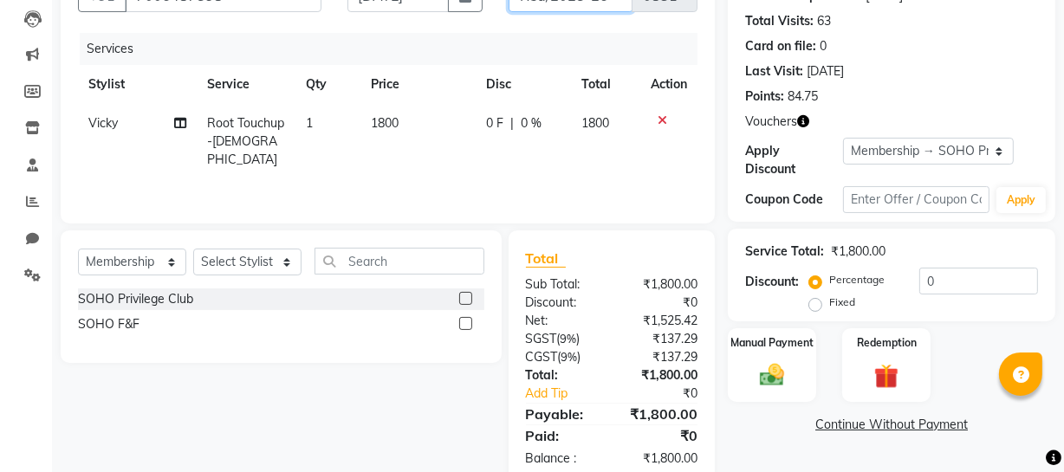
scroll to position [222, 0]
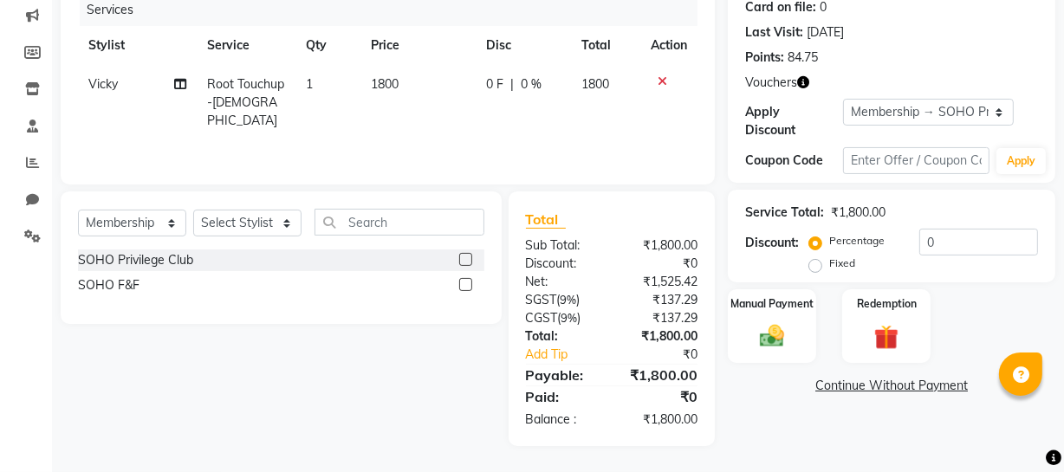
click at [896, 370] on div "Name: Tannu Membership: end on 04-02-2026 Total Visits: 63 Card on file: 0 Last…" at bounding box center [898, 177] width 341 height 537
click at [880, 338] on img at bounding box center [887, 338] width 42 height 32
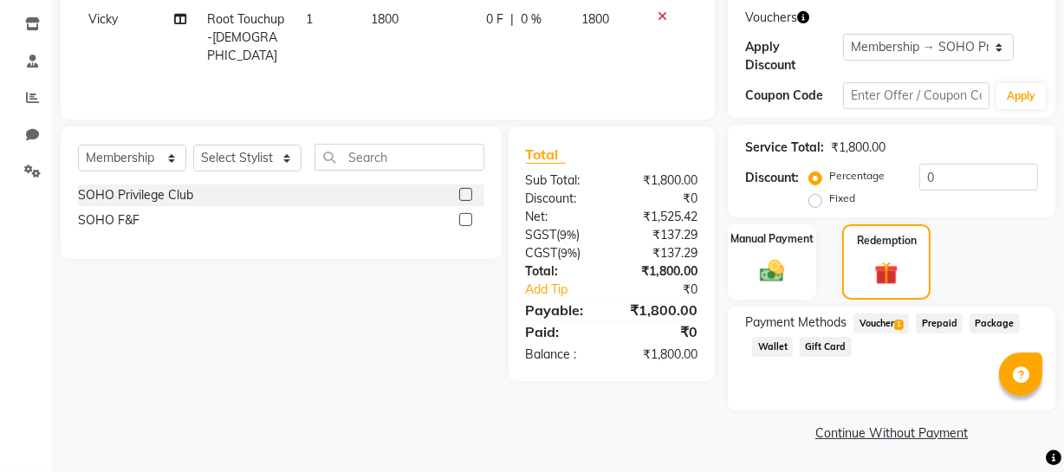
click at [883, 328] on span "Voucher 1" at bounding box center [881, 324] width 55 height 20
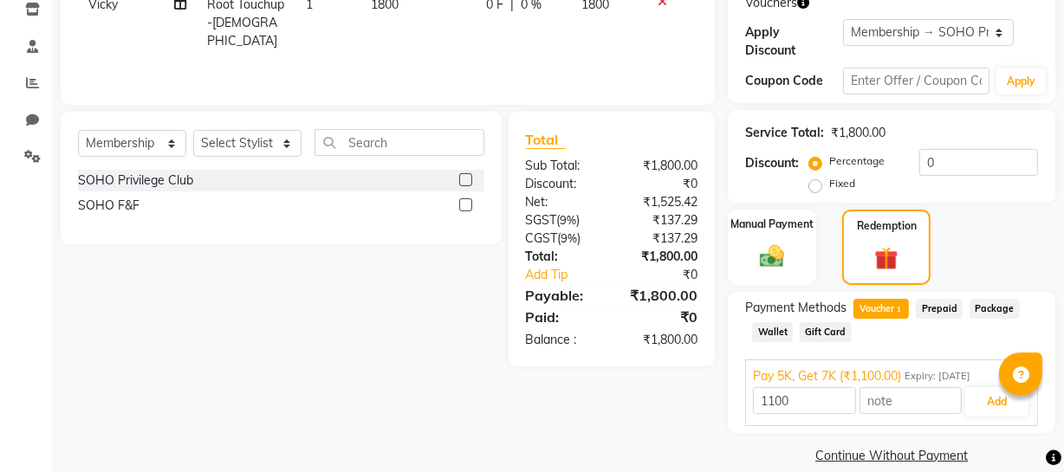
scroll to position [322, 0]
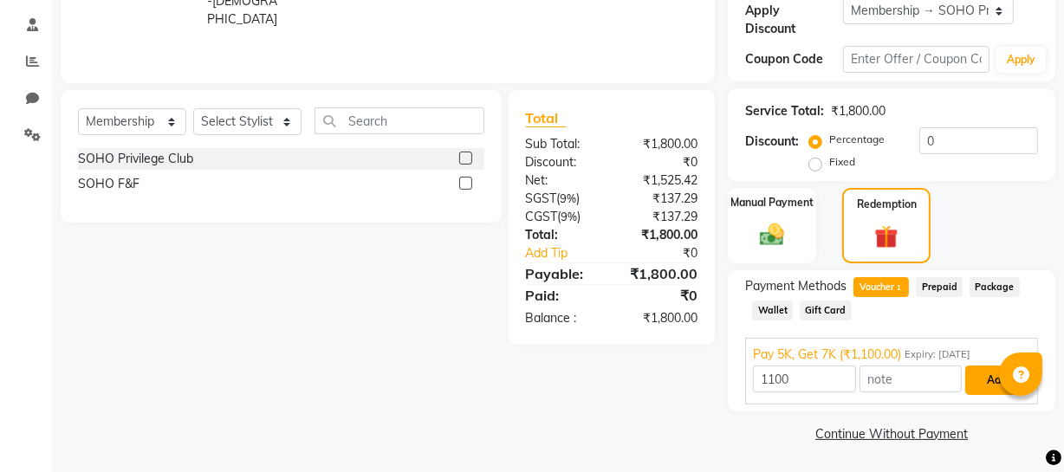
click at [967, 374] on button "Add" at bounding box center [996, 380] width 63 height 29
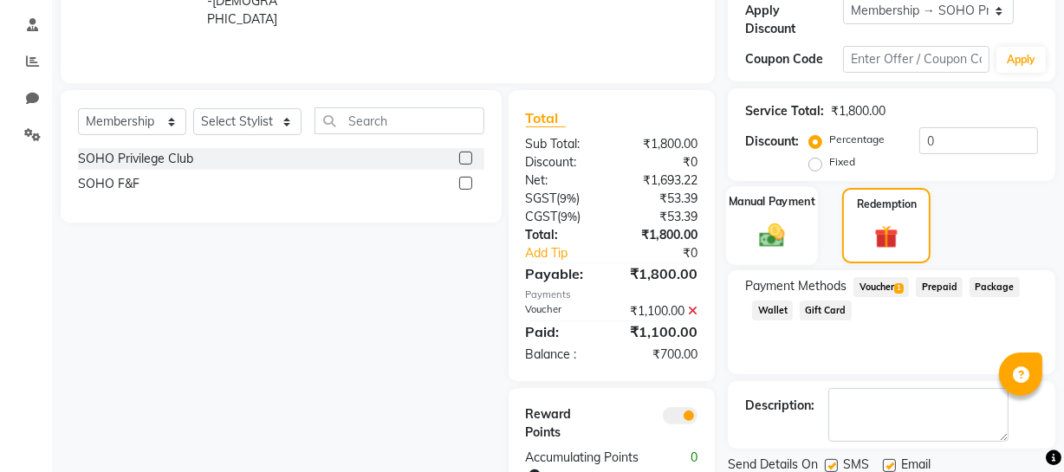
click at [777, 220] on img at bounding box center [772, 234] width 42 height 29
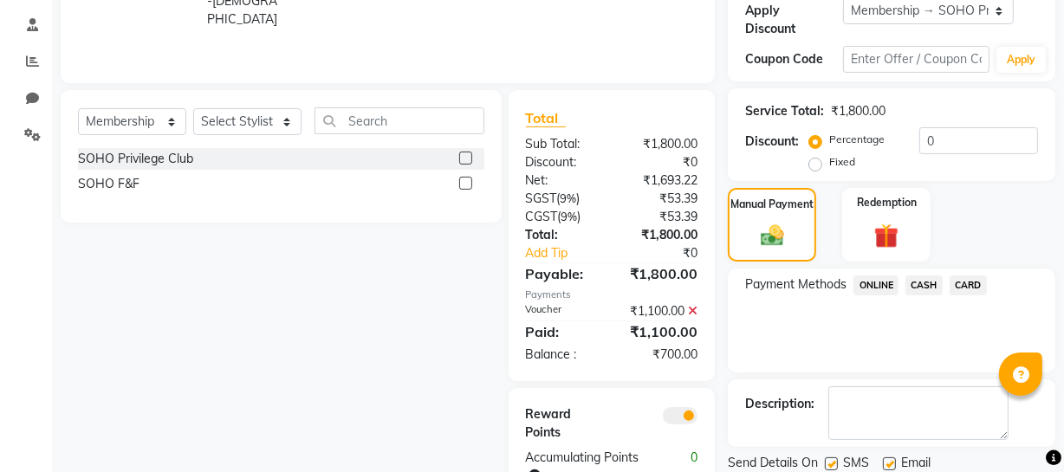
drag, startPoint x: 853, startPoint y: 292, endPoint x: 877, endPoint y: 289, distance: 24.5
click at [854, 292] on div "ONLINE" at bounding box center [873, 287] width 52 height 23
click at [886, 287] on span "ONLINE" at bounding box center [876, 286] width 45 height 20
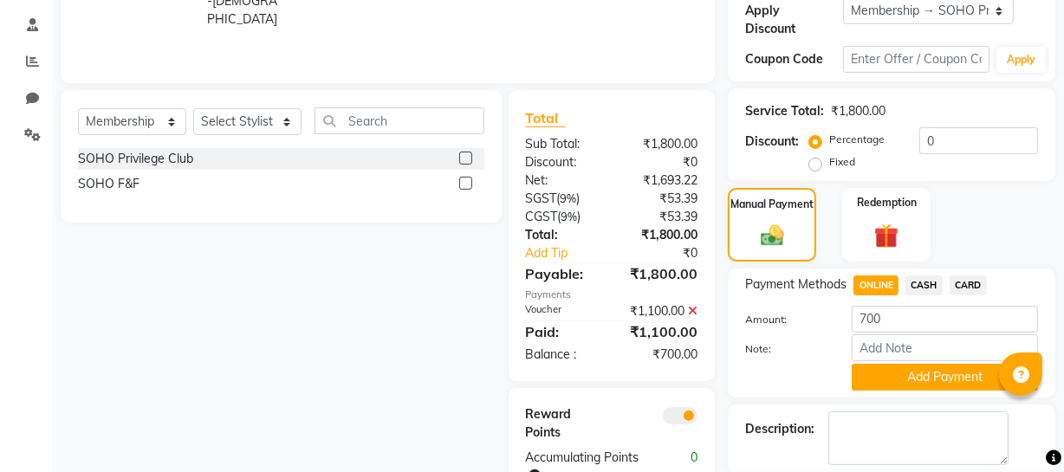
click at [909, 377] on button "Add Payment" at bounding box center [945, 377] width 186 height 27
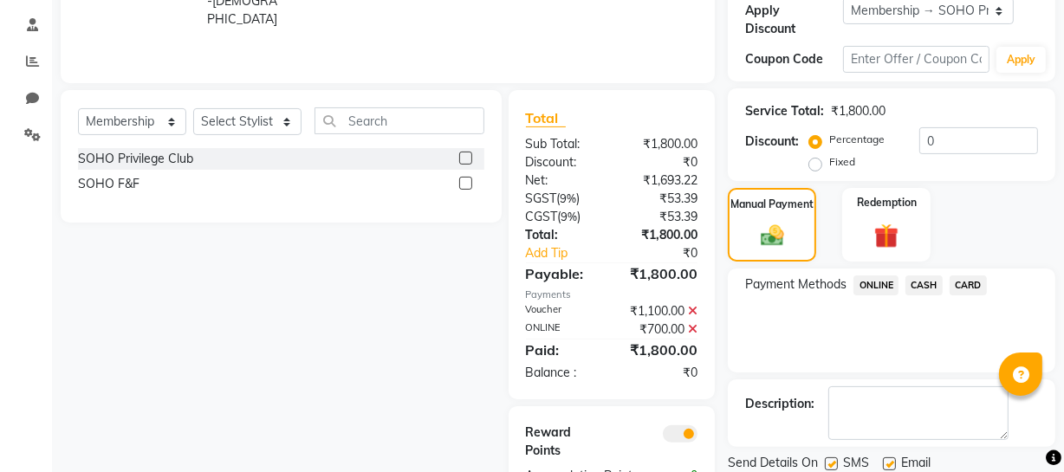
scroll to position [398, 0]
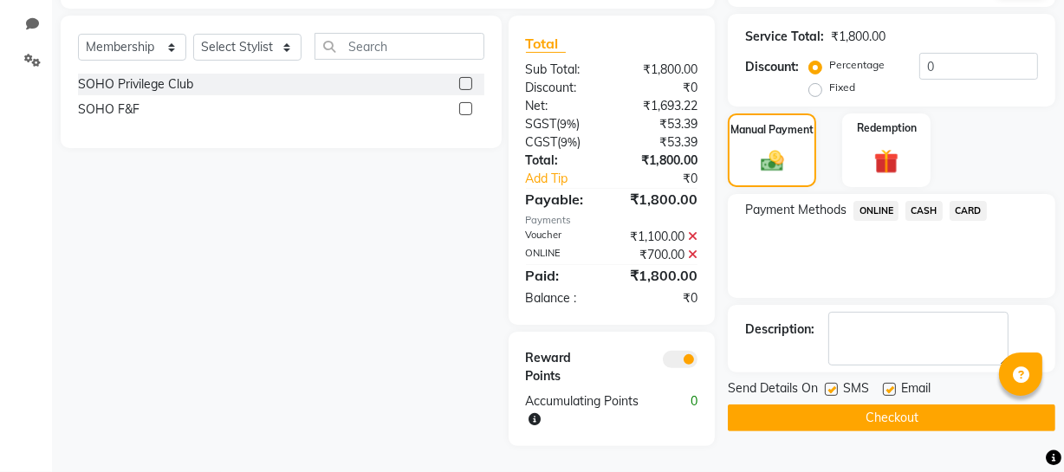
click at [903, 417] on button "Checkout" at bounding box center [892, 418] width 328 height 27
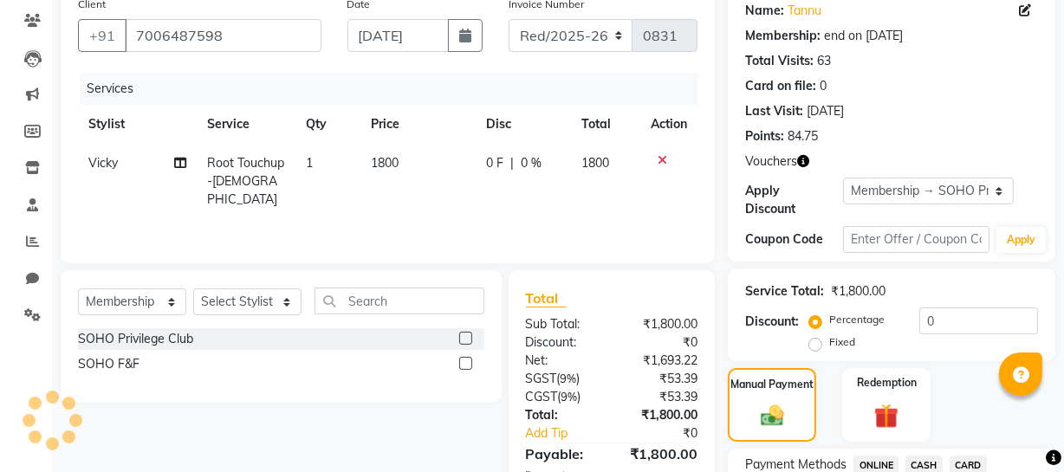
scroll to position [0, 0]
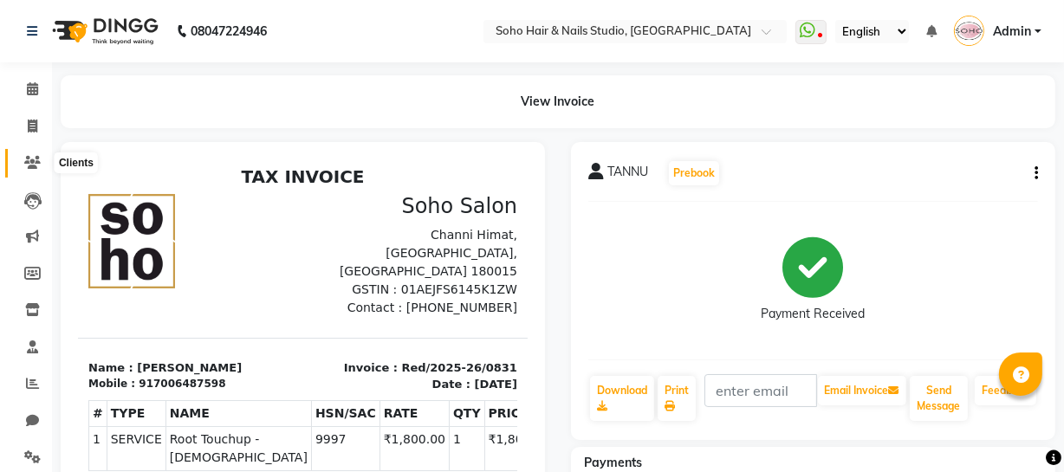
click at [19, 157] on span at bounding box center [32, 163] width 30 height 20
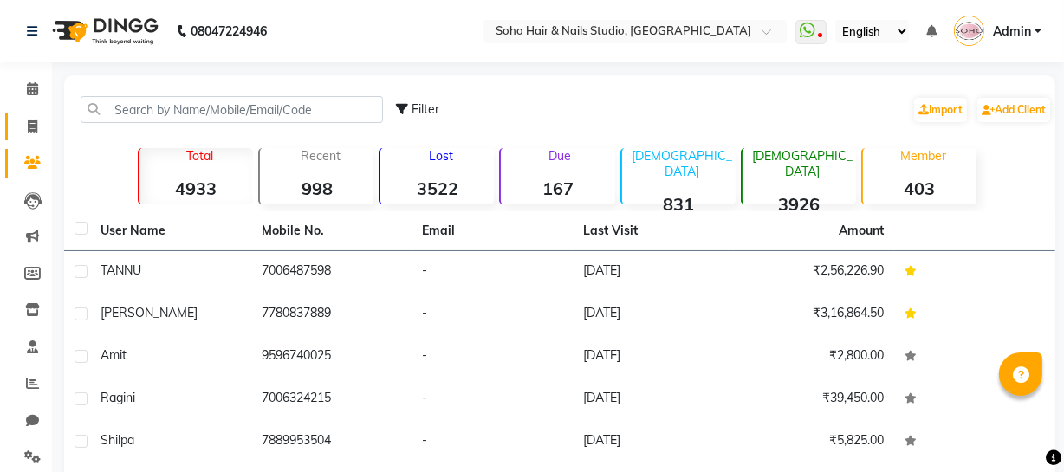
click at [23, 114] on link "Invoice" at bounding box center [26, 127] width 42 height 29
select select "service"
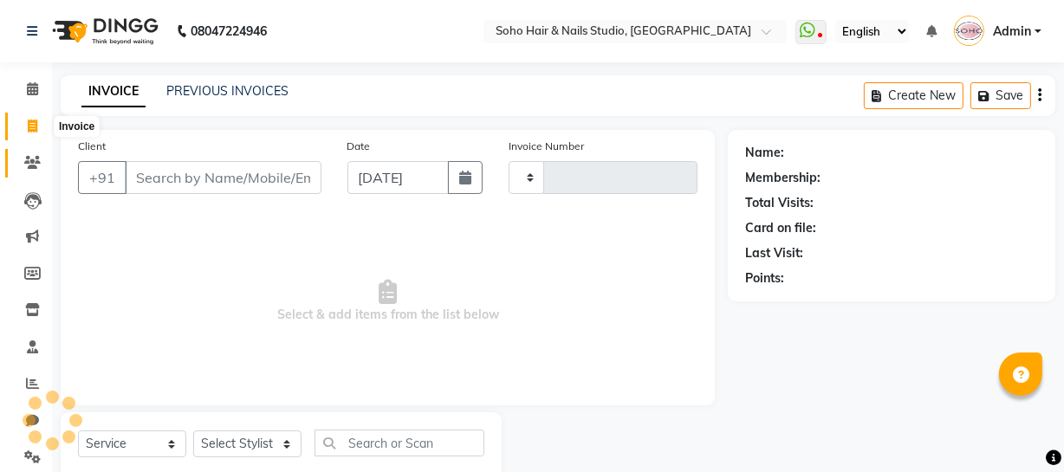
scroll to position [49, 0]
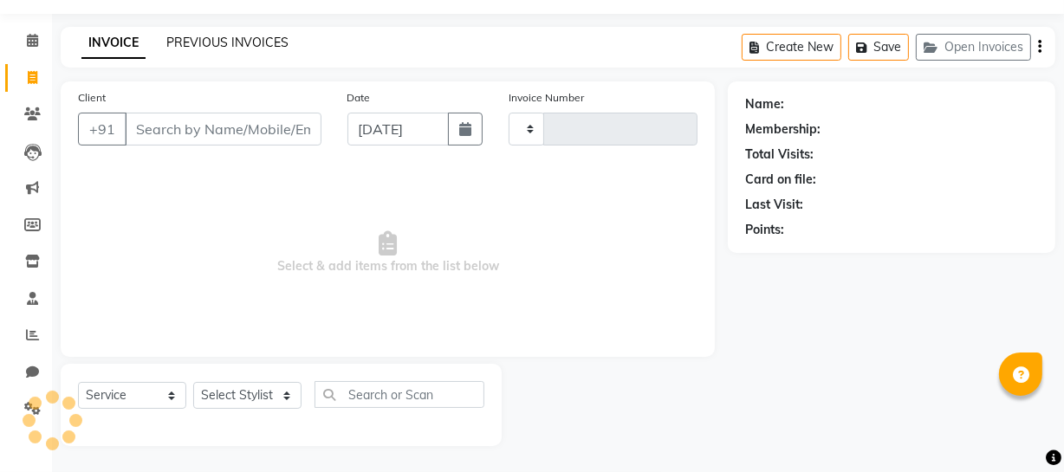
type input "3921"
select select "735"
click at [240, 49] on link "PREVIOUS INVOICES" at bounding box center [227, 43] width 122 height 16
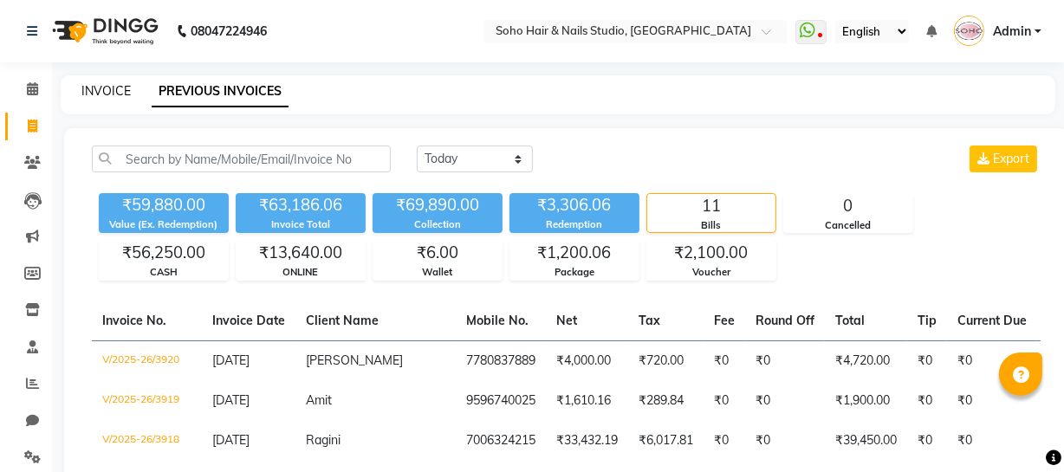
click at [104, 94] on link "INVOICE" at bounding box center [105, 91] width 49 height 16
select select "service"
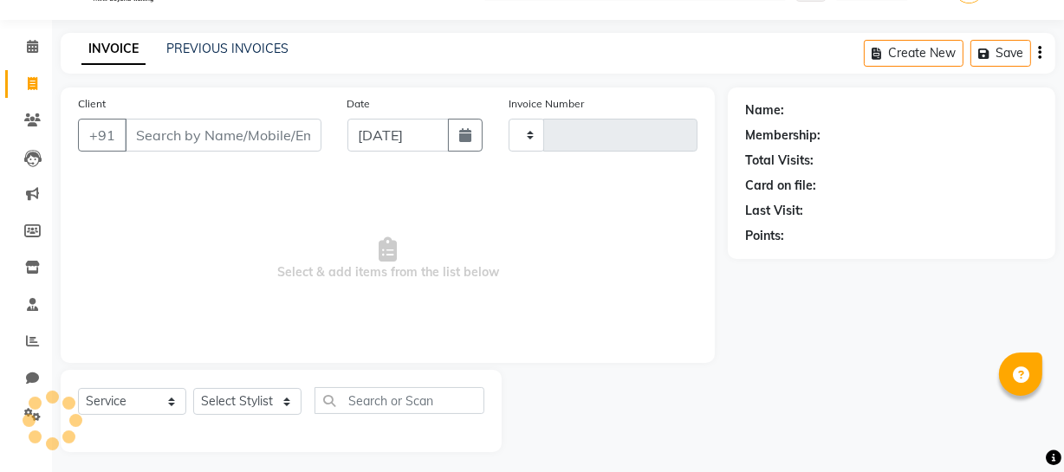
type input "3921"
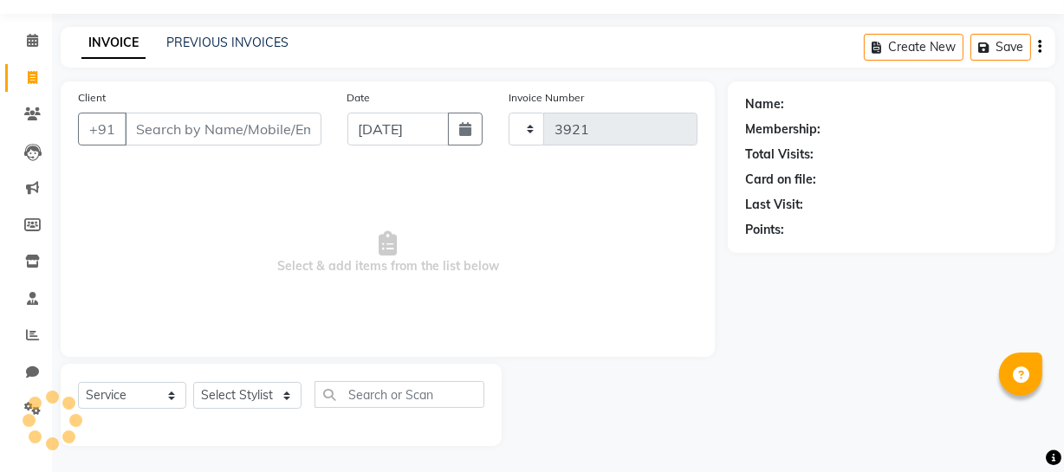
select select "735"
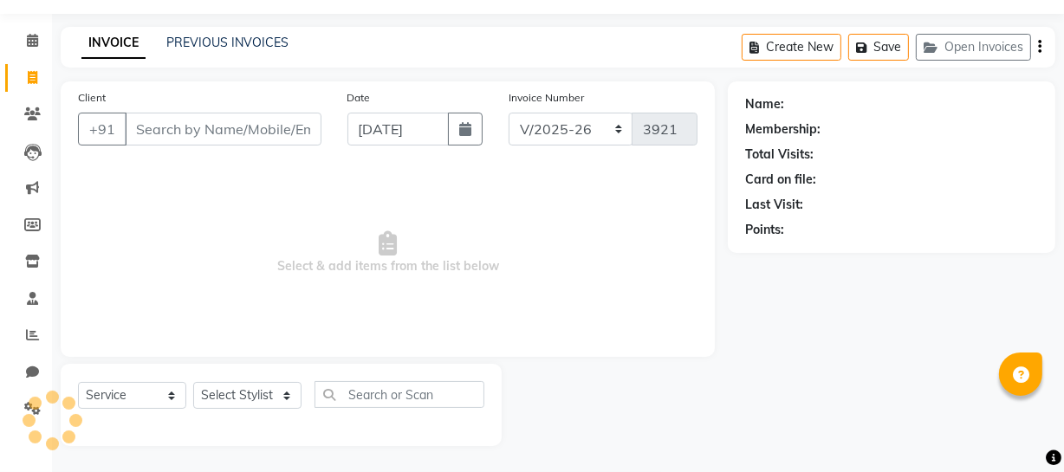
select select "membership"
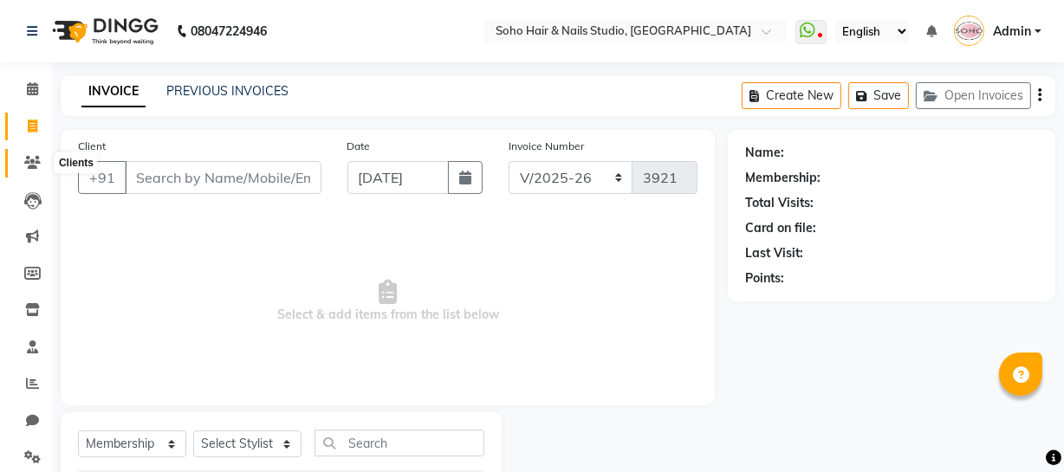
click at [27, 156] on icon at bounding box center [32, 162] width 16 height 13
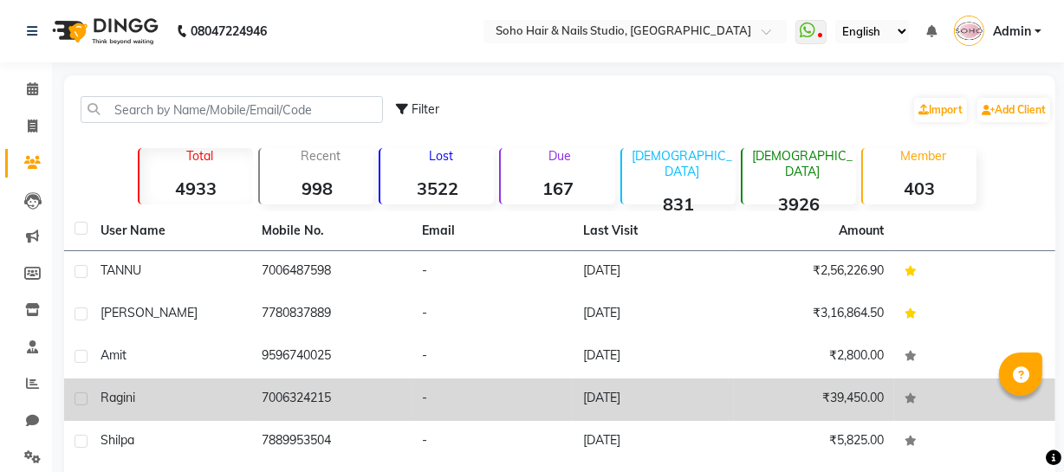
click at [484, 416] on td "-" at bounding box center [492, 400] width 161 height 42
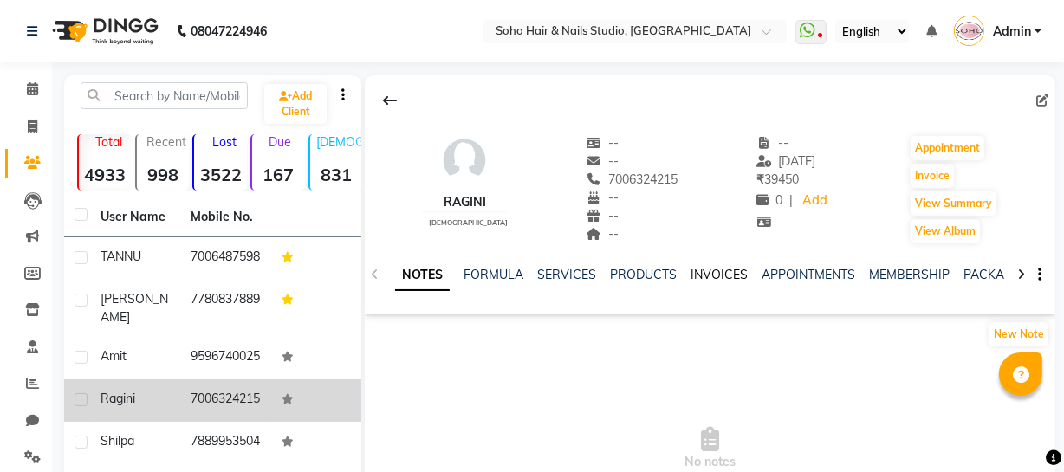
click at [711, 276] on link "INVOICES" at bounding box center [719, 275] width 57 height 16
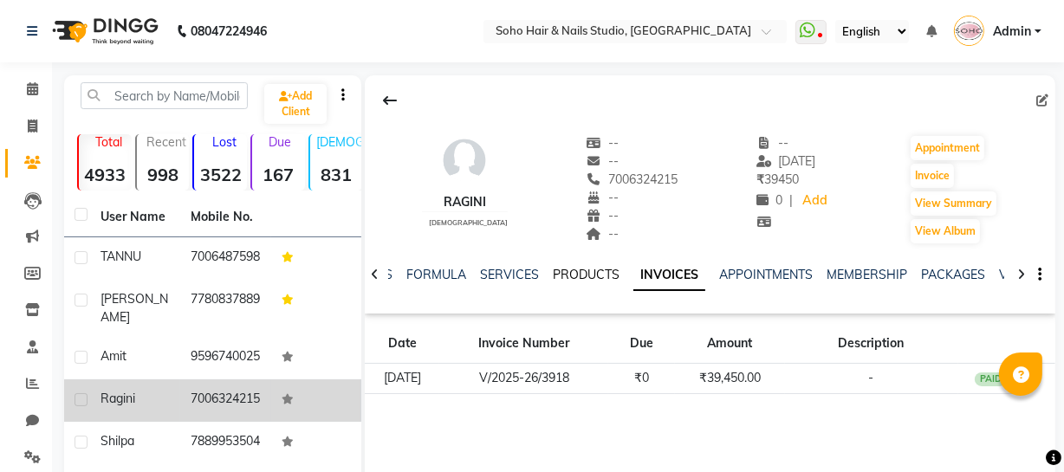
click at [563, 274] on link "PRODUCTS" at bounding box center [586, 275] width 67 height 16
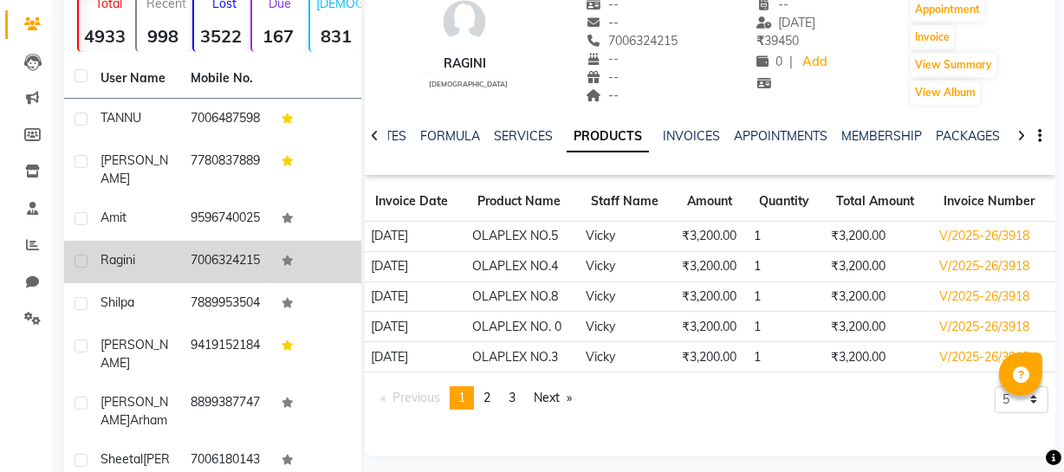
scroll to position [157, 0]
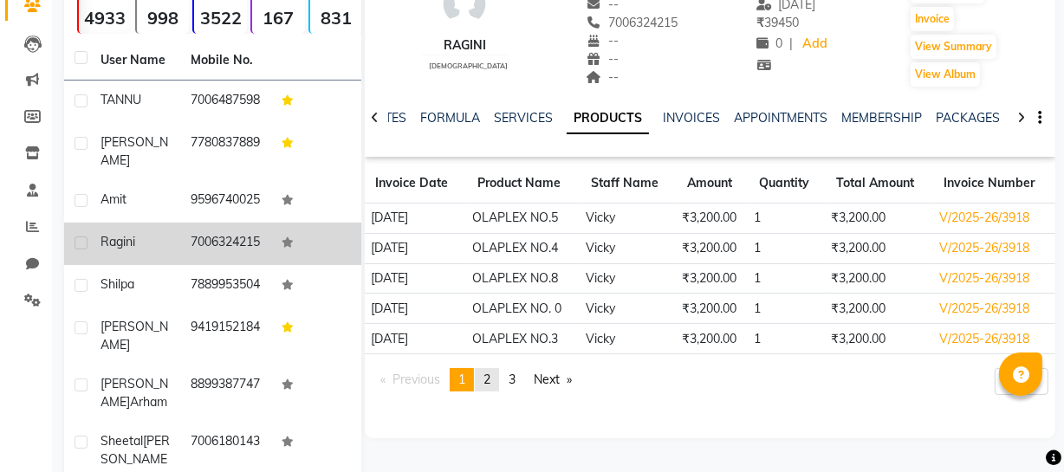
click at [490, 384] on span "2" at bounding box center [487, 380] width 7 height 16
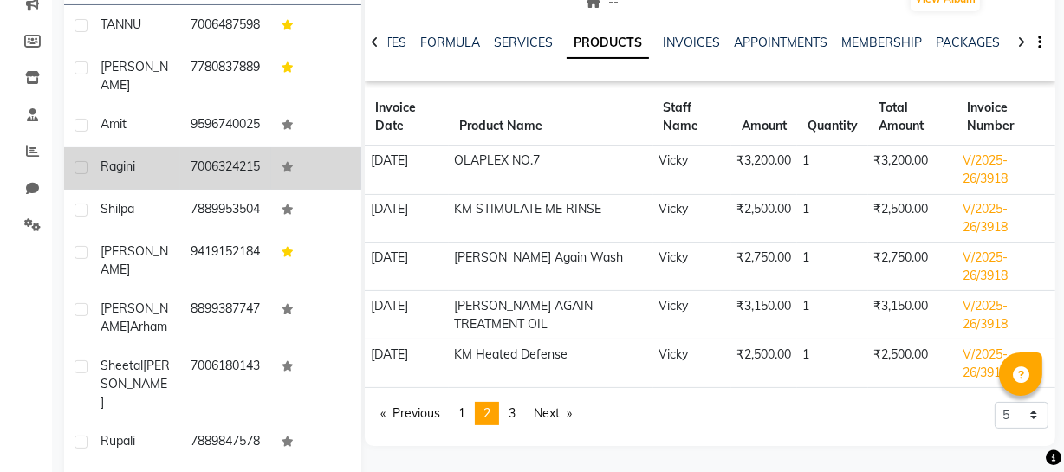
scroll to position [236, 0]
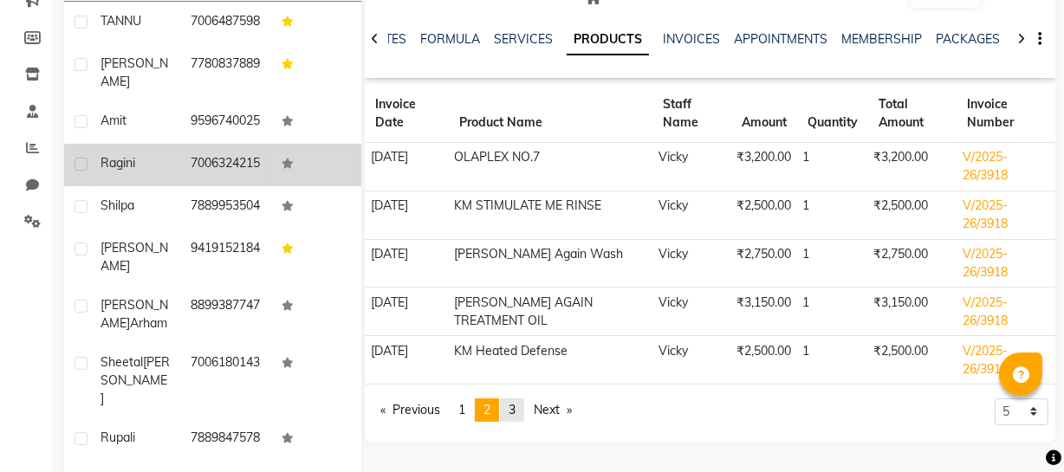
click at [510, 402] on link "page 3" at bounding box center [512, 410] width 24 height 23
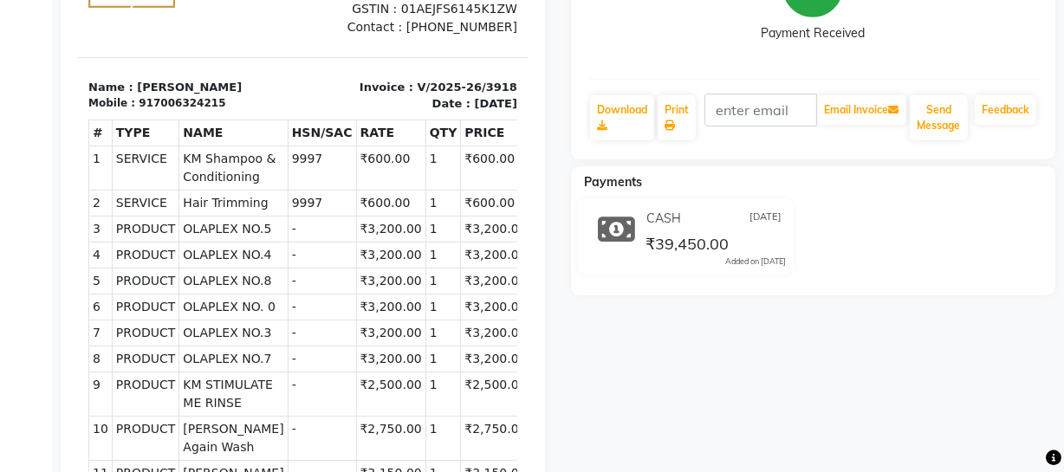
scroll to position [78, 0]
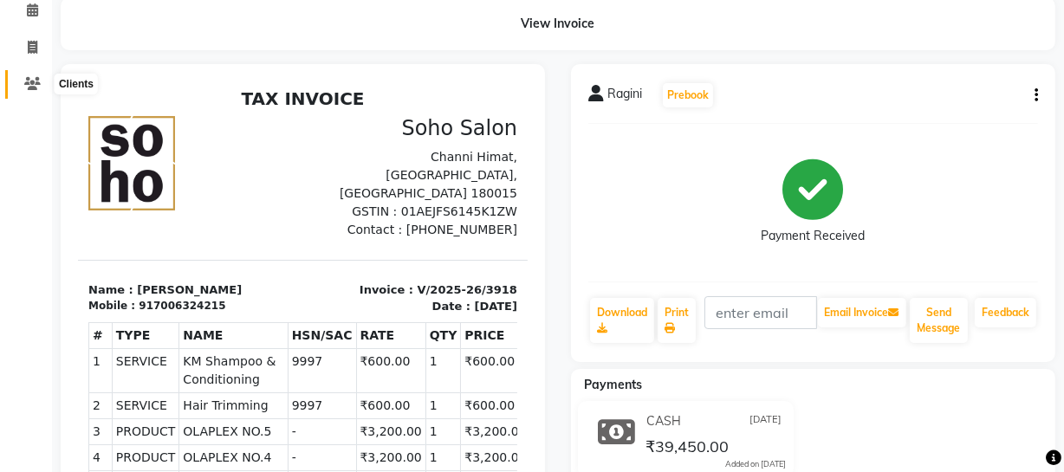
click at [29, 81] on icon at bounding box center [32, 83] width 16 height 13
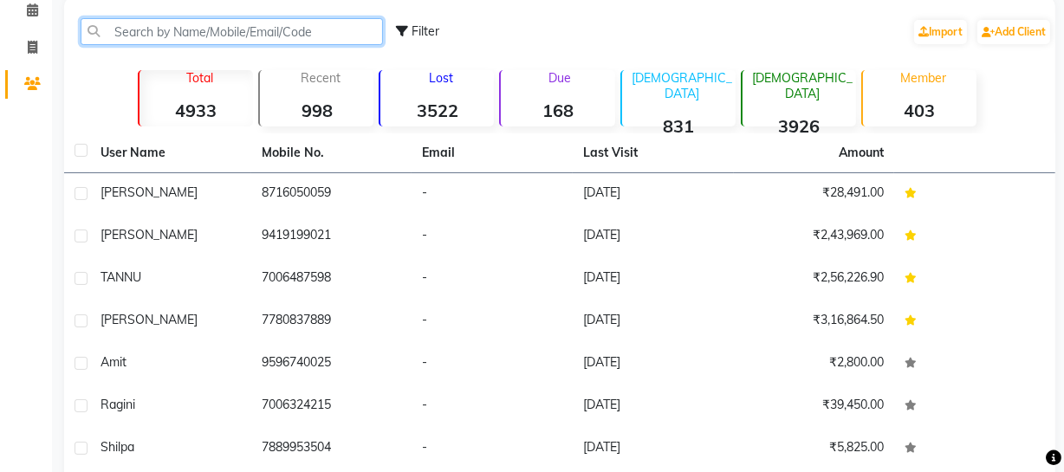
click at [226, 28] on input "text" at bounding box center [232, 31] width 302 height 27
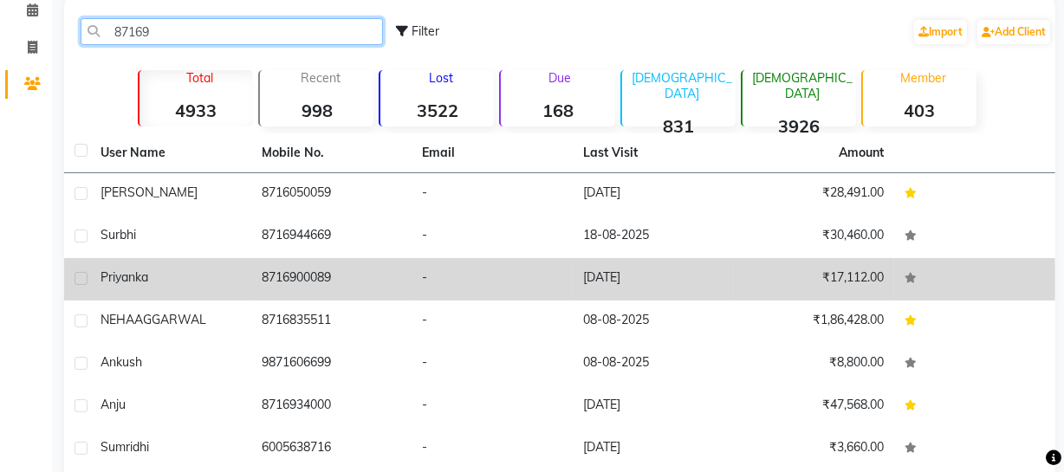
type input "87169"
click at [281, 270] on td "8716900089" at bounding box center [331, 279] width 161 height 42
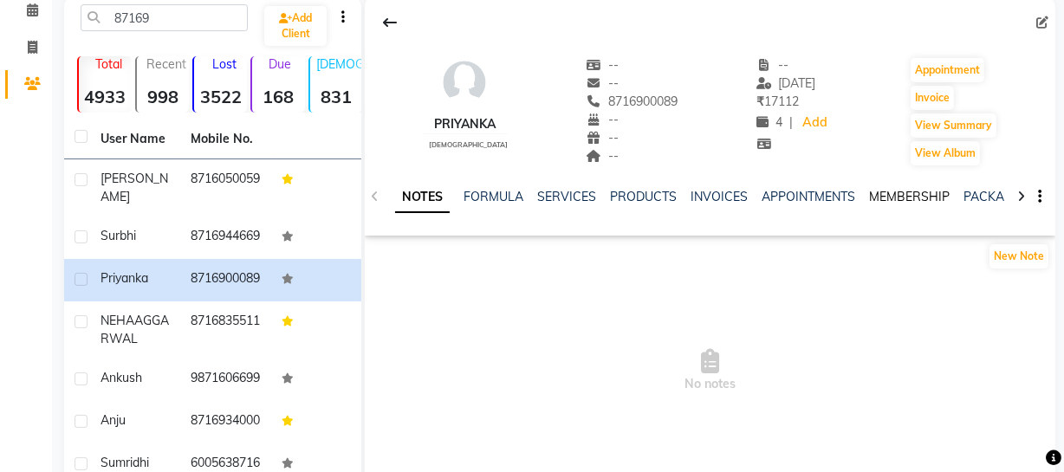
click at [925, 190] on link "MEMBERSHIP" at bounding box center [909, 197] width 81 height 16
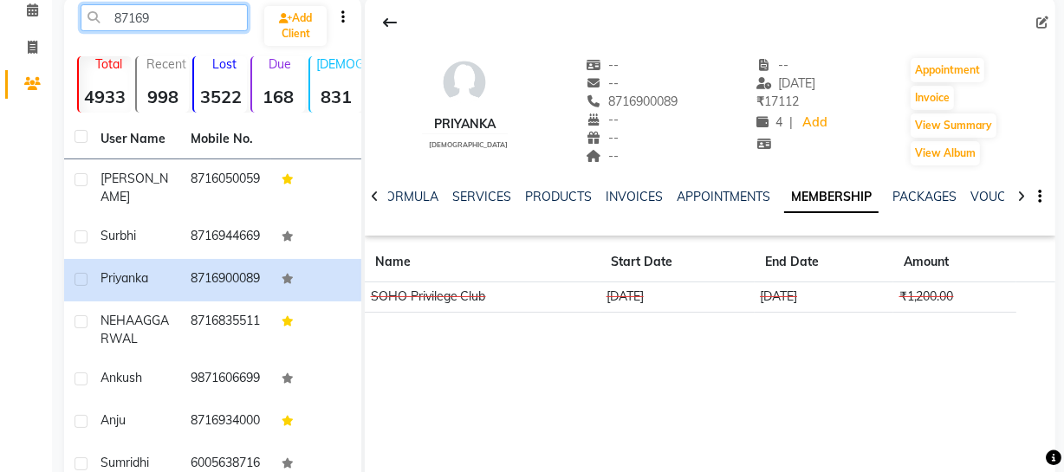
scroll to position [78, 0]
drag, startPoint x: 185, startPoint y: 22, endPoint x: 0, endPoint y: 42, distance: 185.7
click at [0, 42] on app-home "08047224946 Select Location × Soho Hair & Nails Studio, Jammu WhatsApp Status ✕…" at bounding box center [532, 312] width 1064 height 781
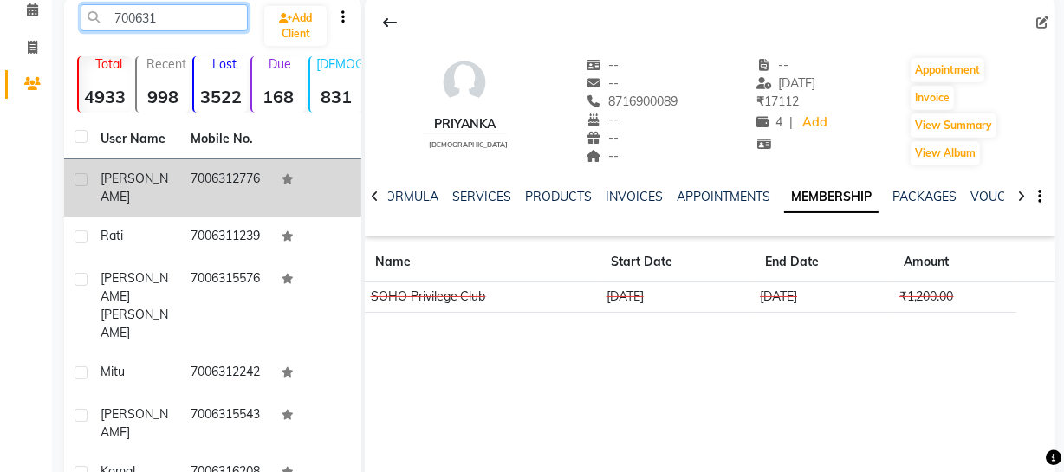
type input "700631"
click at [261, 171] on td "7006312776" at bounding box center [225, 187] width 90 height 57
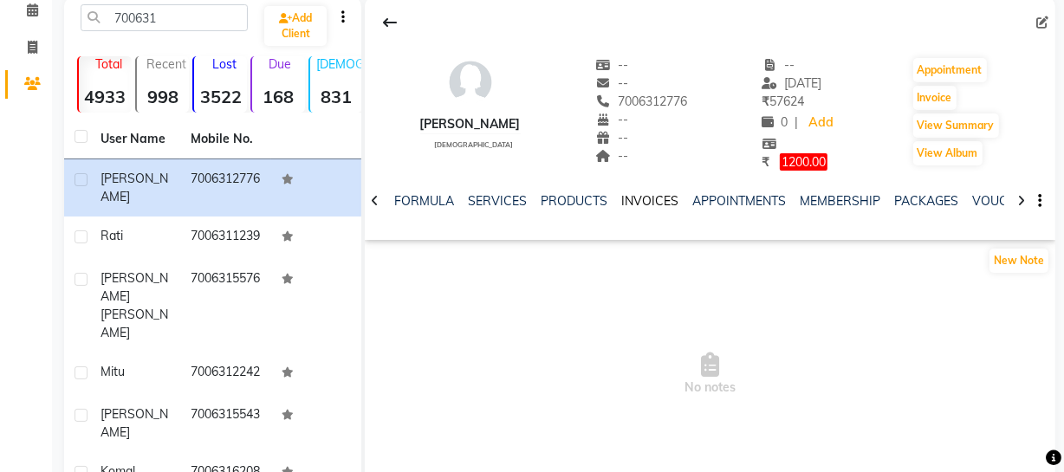
click at [669, 198] on link "INVOICES" at bounding box center [649, 201] width 57 height 16
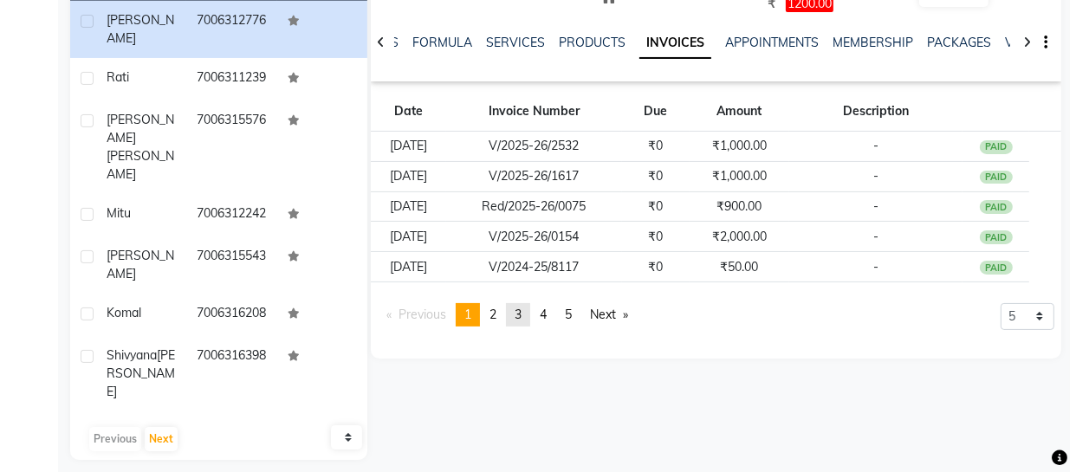
scroll to position [240, 0]
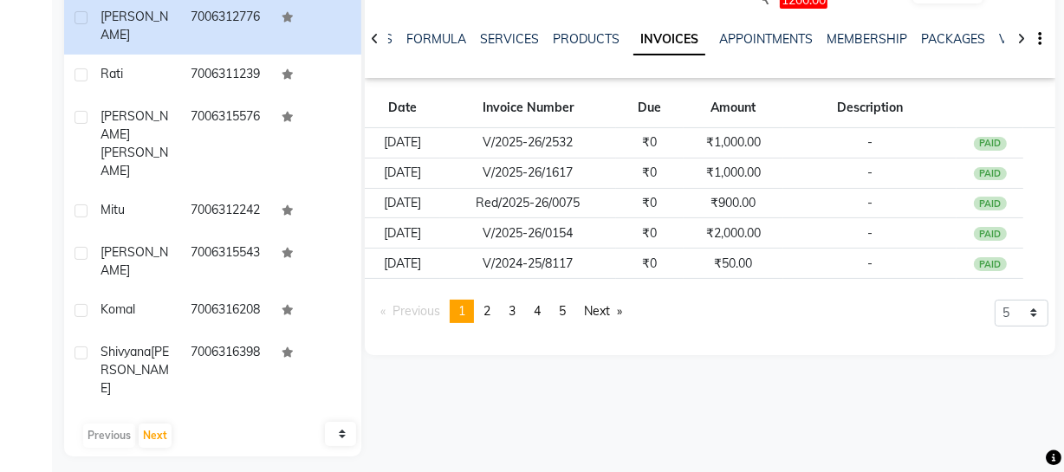
click at [499, 312] on link "page 2" at bounding box center [487, 311] width 24 height 23
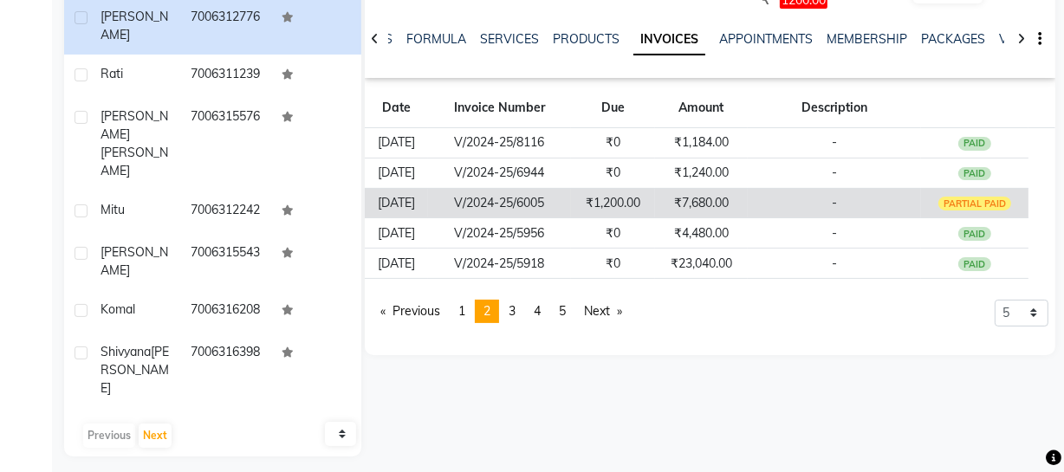
click at [627, 203] on td "₹1,200.00" at bounding box center [613, 203] width 84 height 30
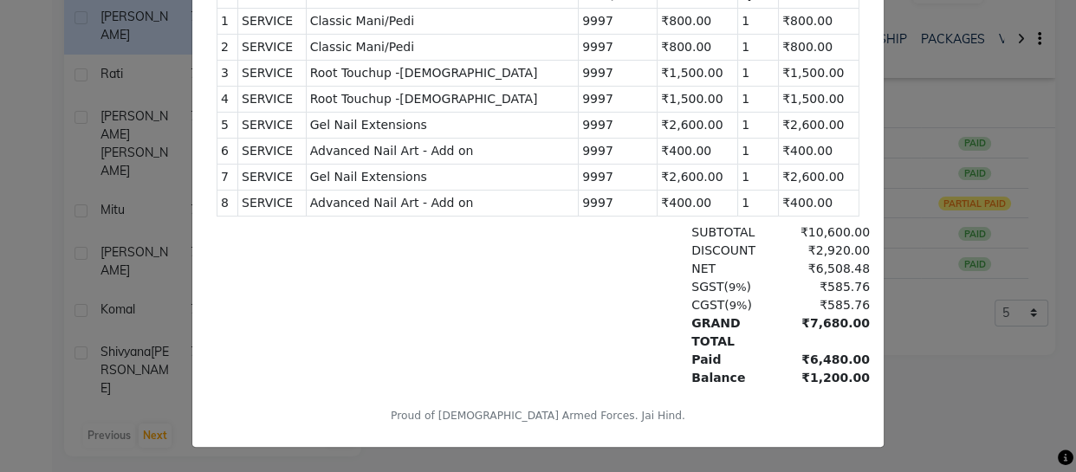
scroll to position [277, 0]
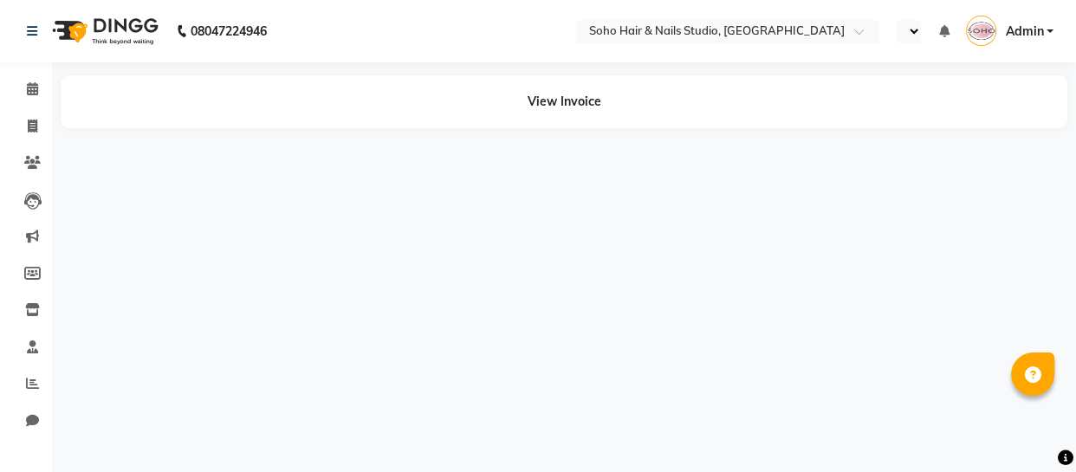
select select "en"
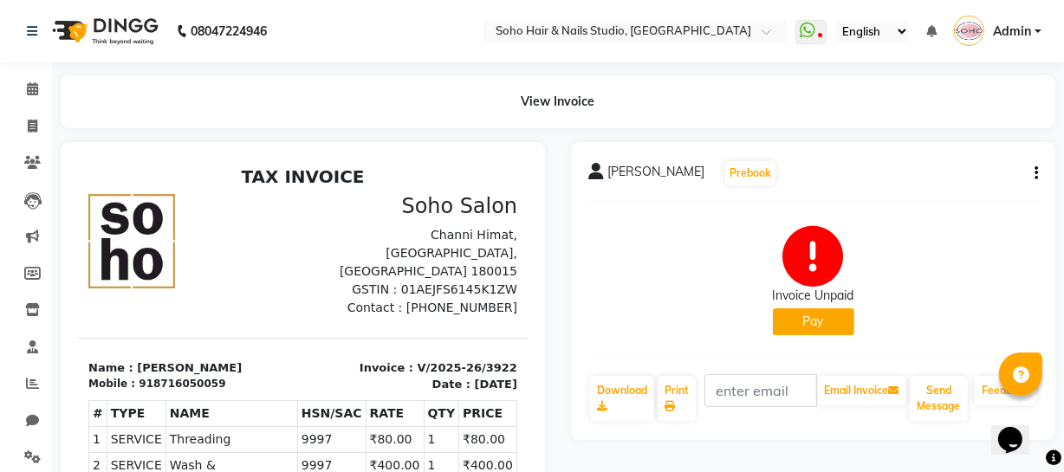
click at [826, 322] on button "Pay" at bounding box center [813, 322] width 81 height 27
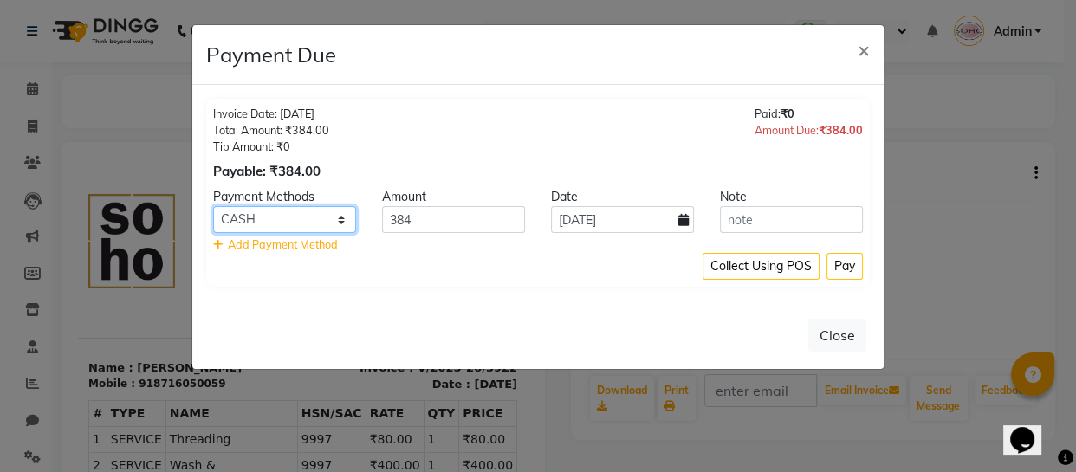
click at [319, 218] on select "ONLINE CASH CARD" at bounding box center [284, 219] width 143 height 27
select select "3"
click at [213, 206] on select "ONLINE CASH CARD" at bounding box center [284, 219] width 143 height 27
click at [832, 263] on button "Pay" at bounding box center [845, 266] width 36 height 27
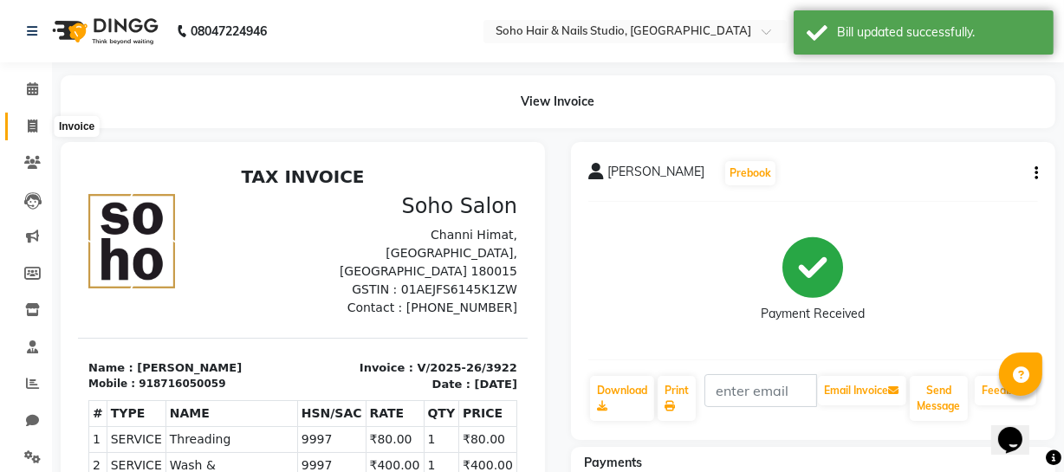
click at [31, 132] on icon at bounding box center [33, 126] width 10 height 13
select select "735"
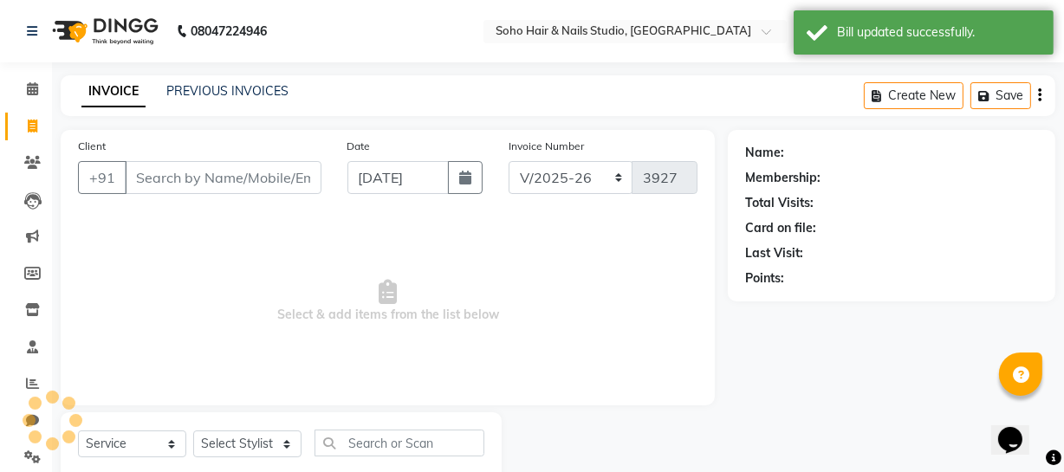
scroll to position [49, 0]
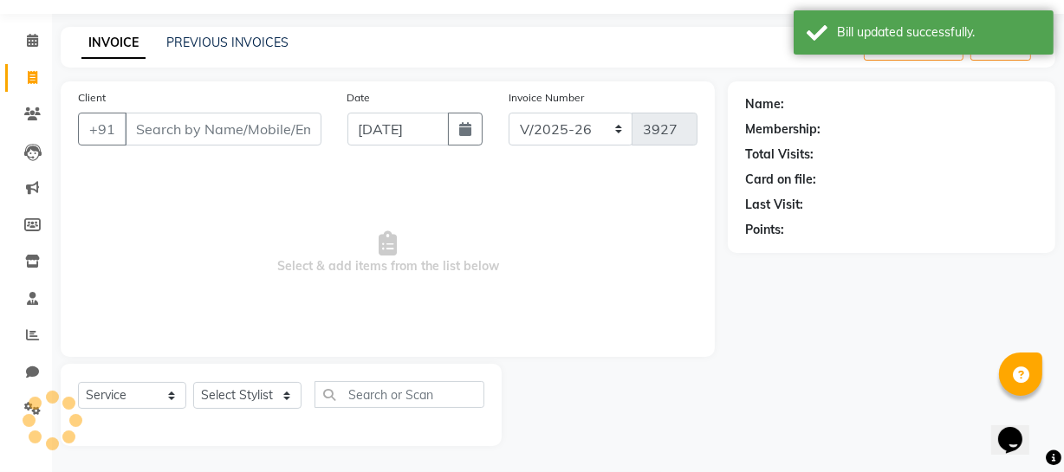
select select "membership"
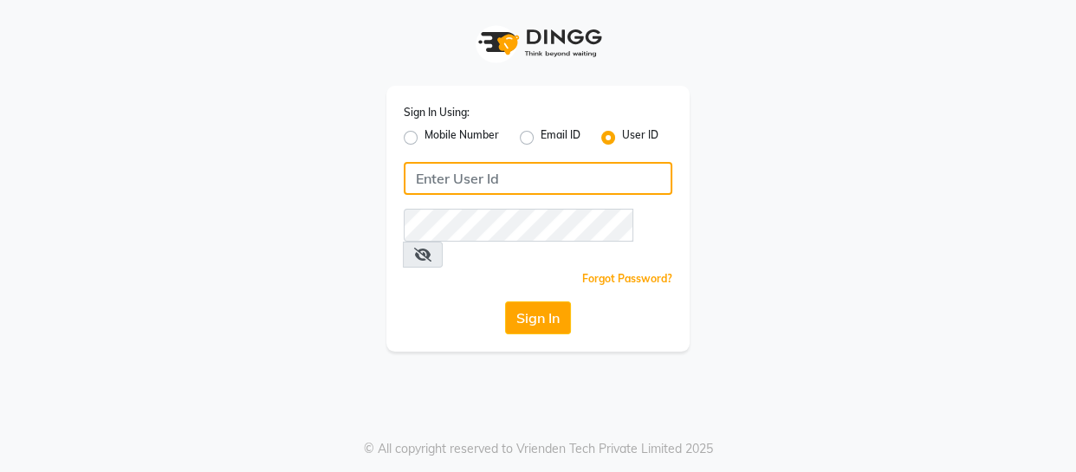
type input "9596963939"
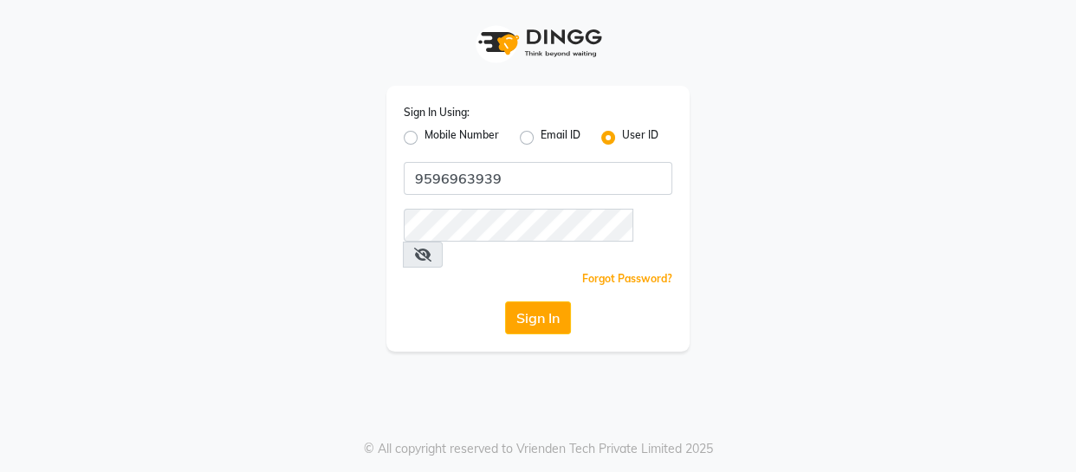
click at [488, 133] on label "Mobile Number" at bounding box center [462, 137] width 75 height 21
click at [436, 133] on input "Mobile Number" at bounding box center [430, 132] width 11 height 11
radio input "true"
radio input "false"
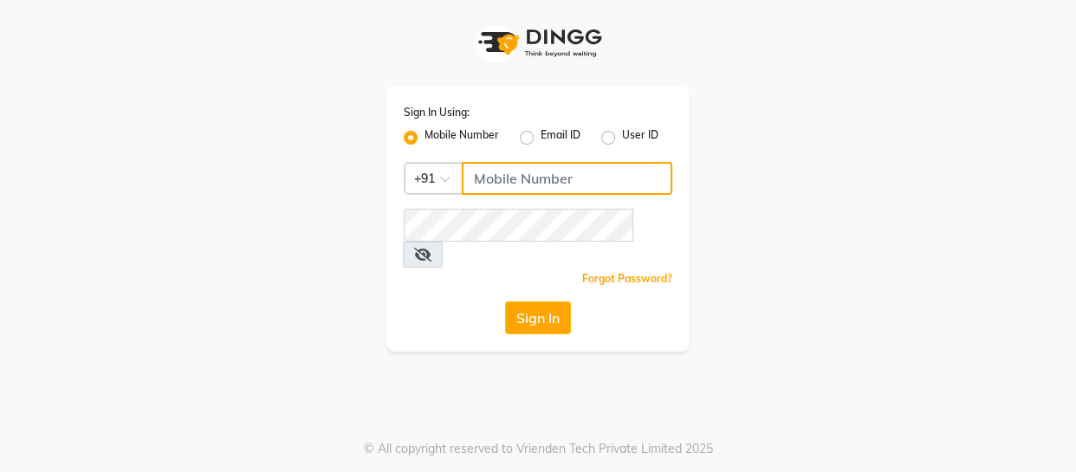
click at [547, 182] on input "Username" at bounding box center [567, 178] width 211 height 33
type input "9596963939"
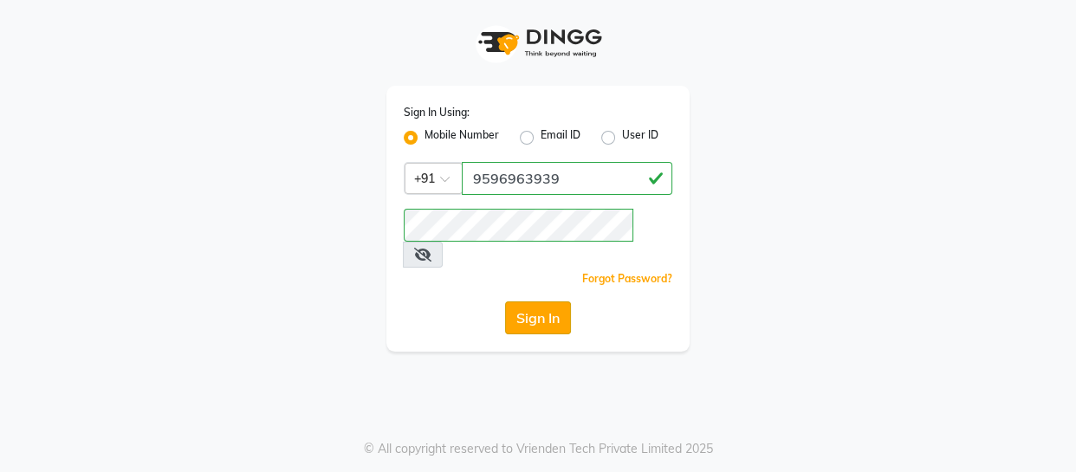
click at [539, 302] on button "Sign In" at bounding box center [538, 318] width 66 height 33
